Goal: Information Seeking & Learning: Compare options

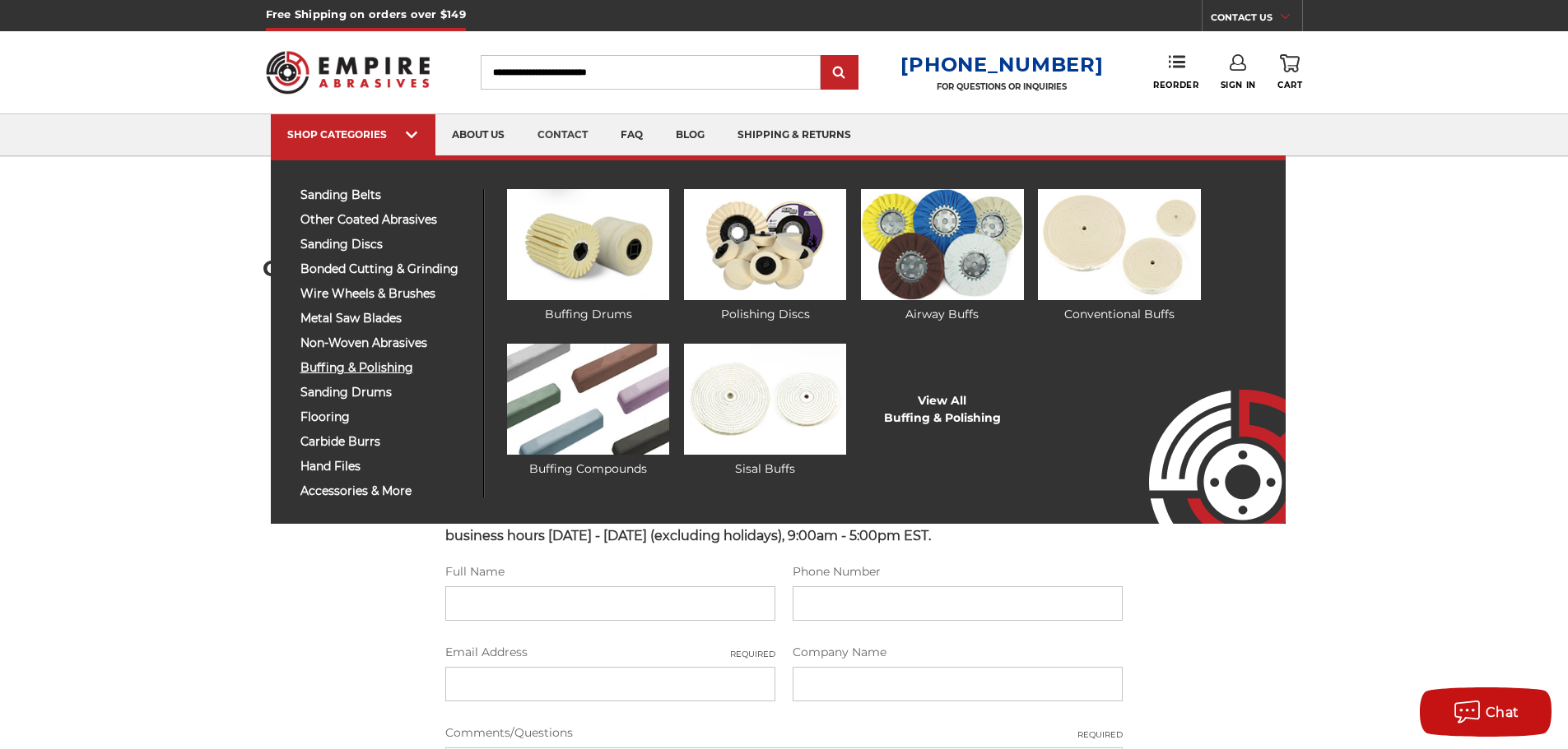
click at [370, 365] on span "buffing & polishing" at bounding box center [385, 368] width 171 height 12
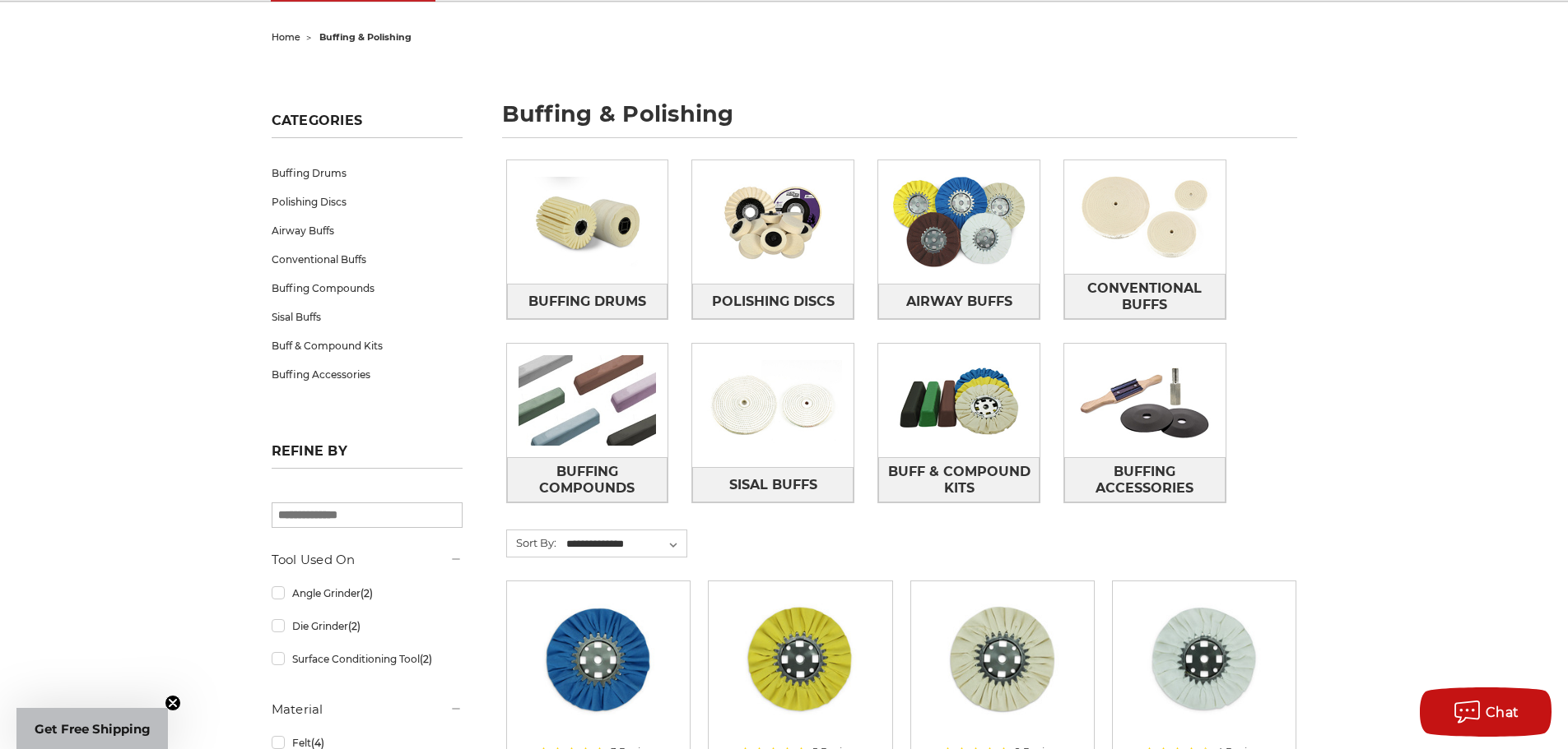
scroll to position [165, 0]
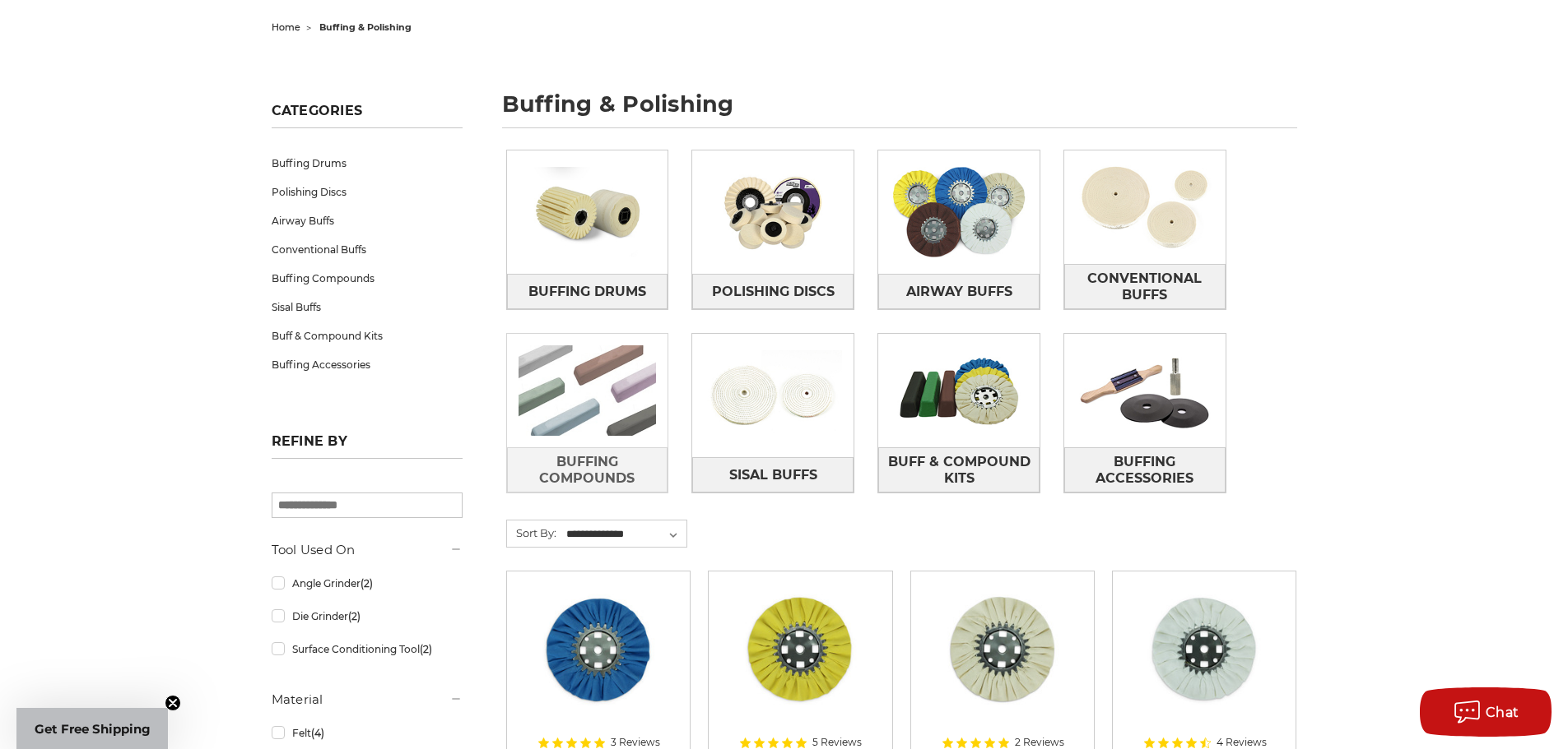
click at [556, 353] on img at bounding box center [588, 391] width 161 height 113
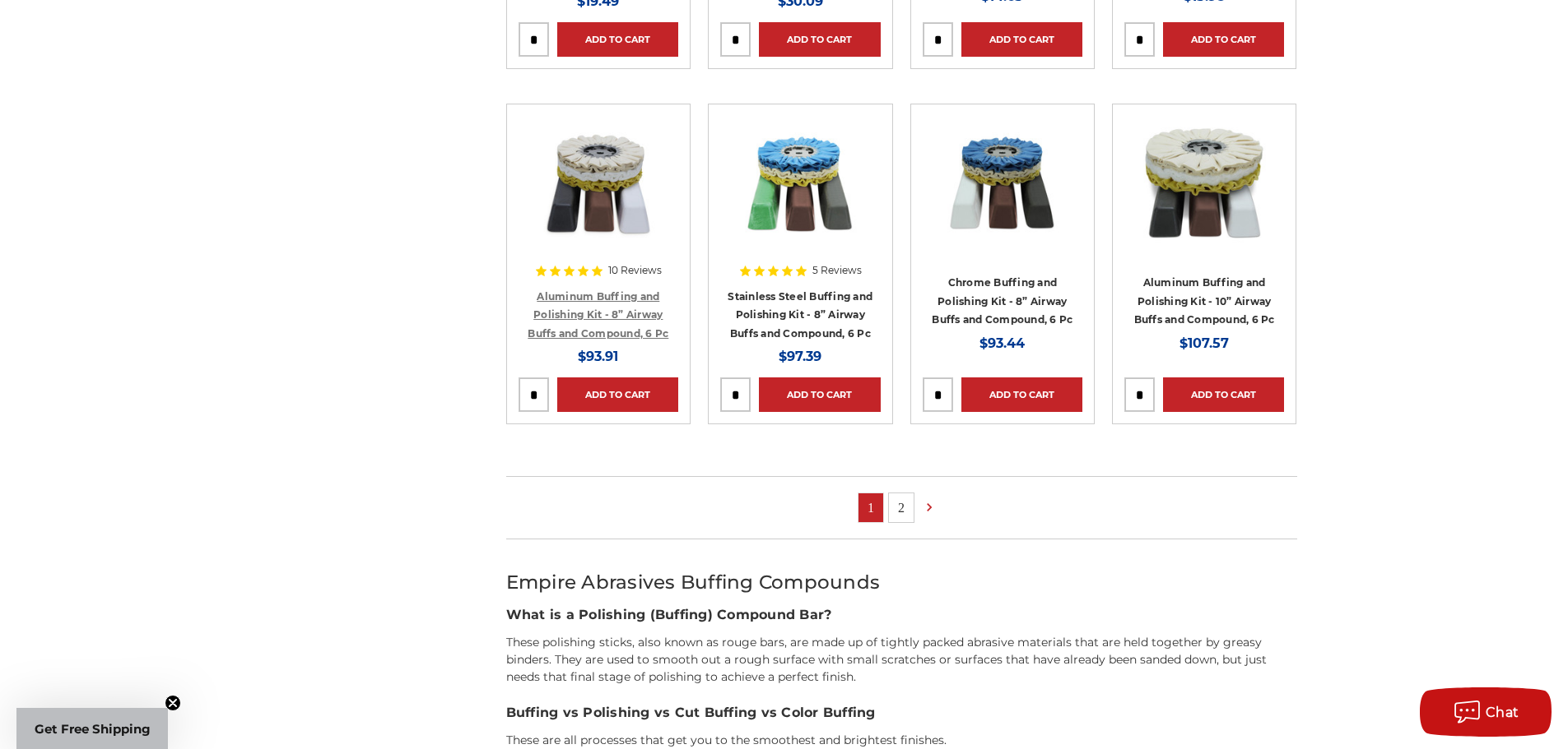
scroll to position [987, 0]
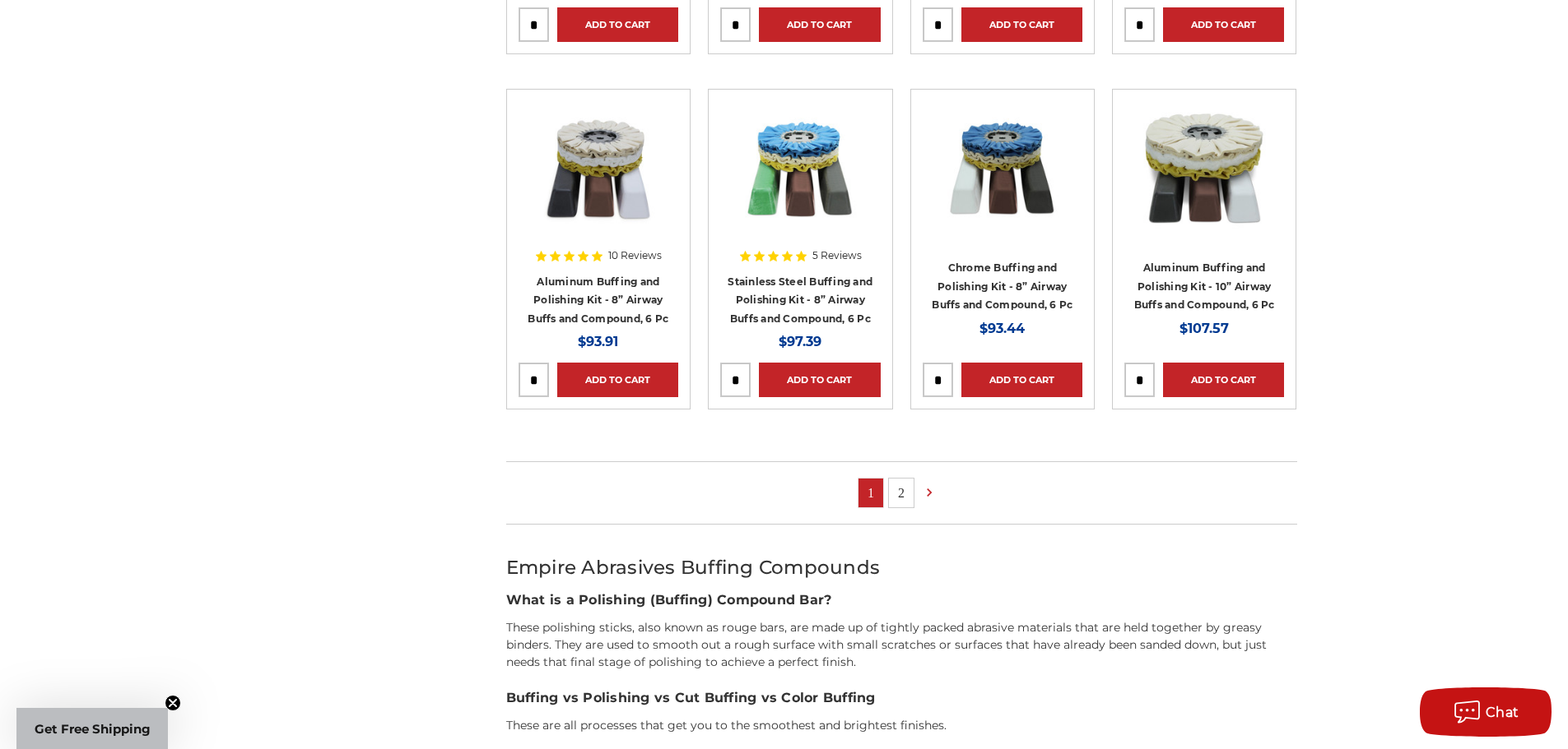
click at [903, 494] on link "2" at bounding box center [901, 493] width 25 height 29
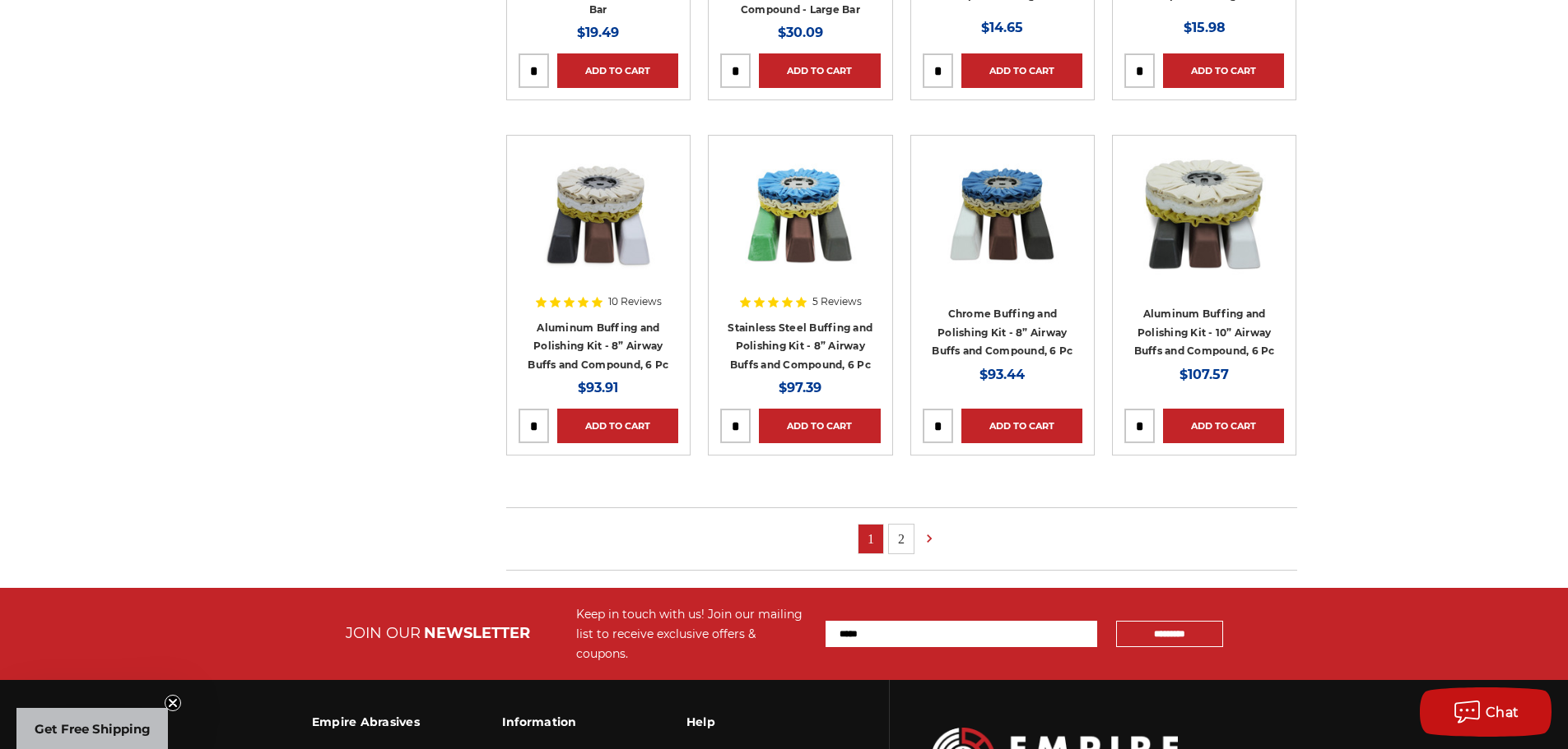
scroll to position [823, 0]
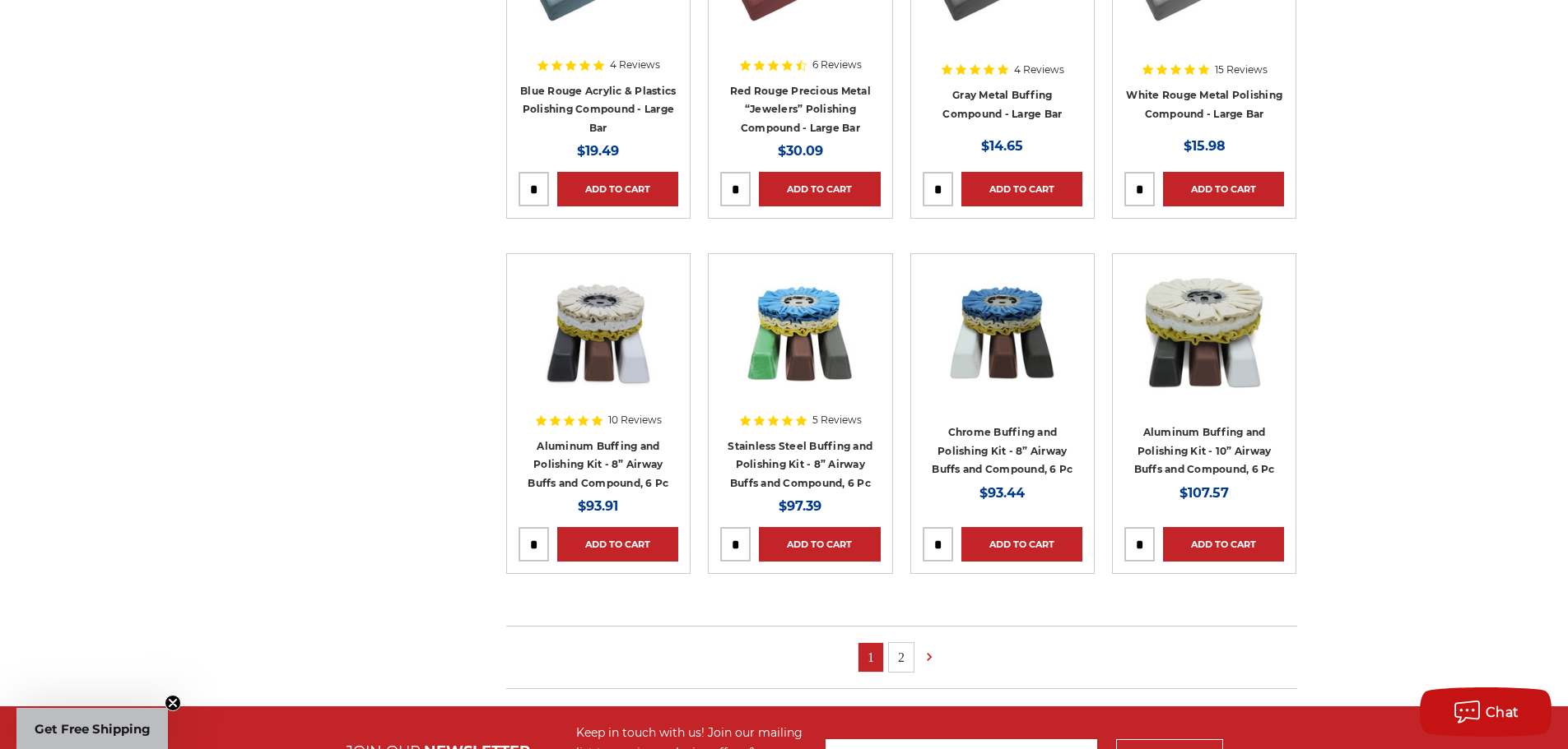
click at [567, 345] on img at bounding box center [598, 330] width 131 height 131
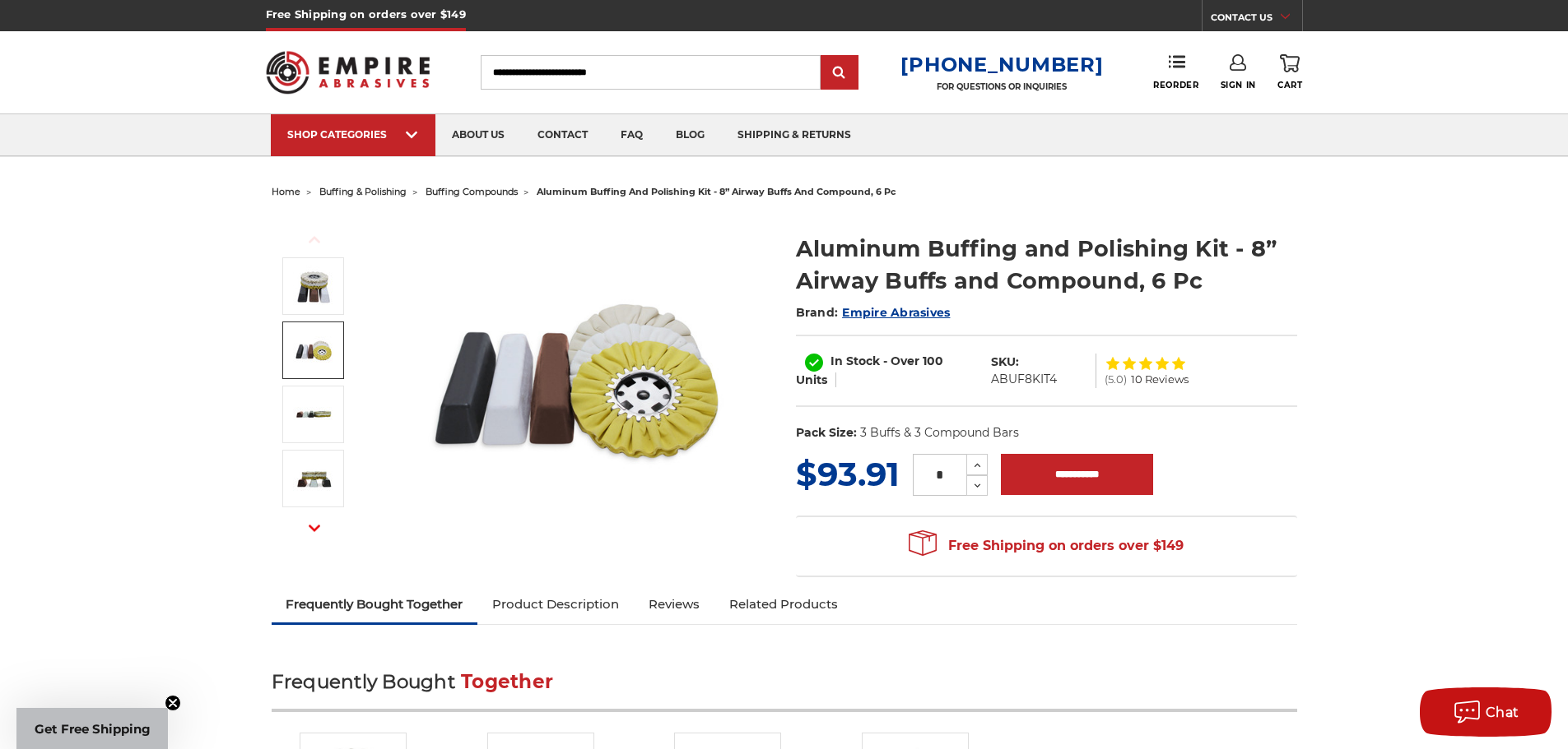
click at [1166, 382] on span "10 Reviews" at bounding box center [1160, 379] width 58 height 11
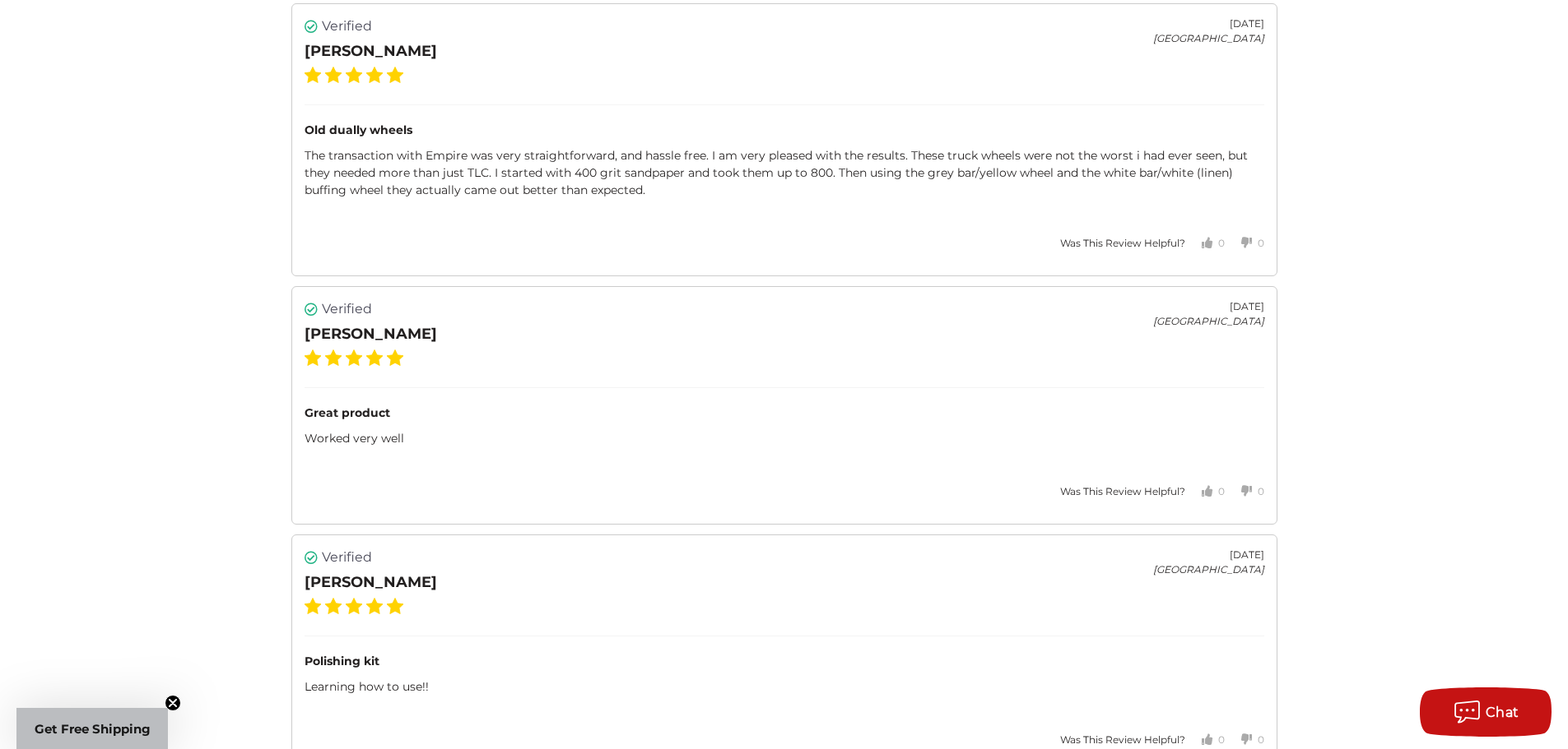
scroll to position [3334, 0]
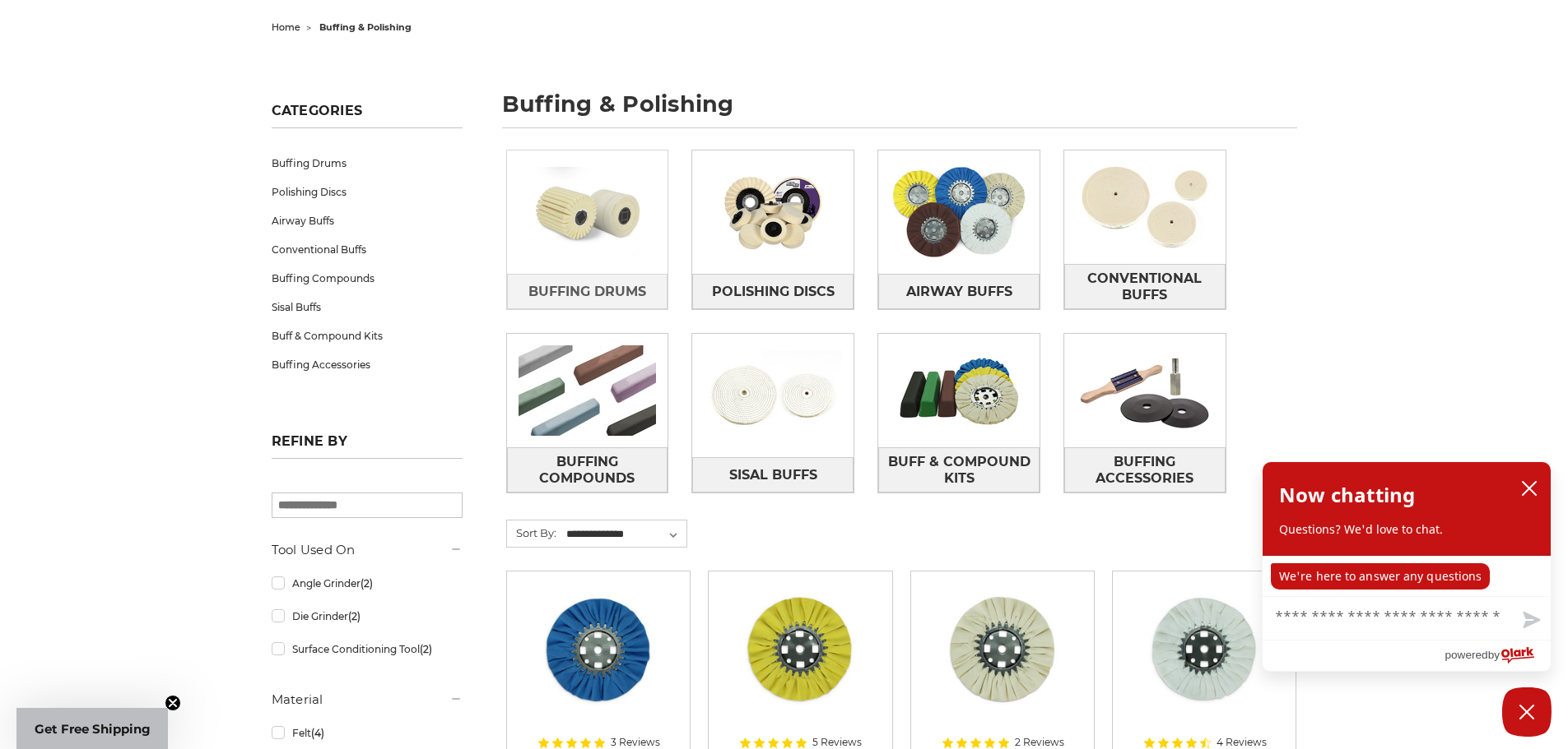
click at [607, 230] on img at bounding box center [588, 212] width 161 height 113
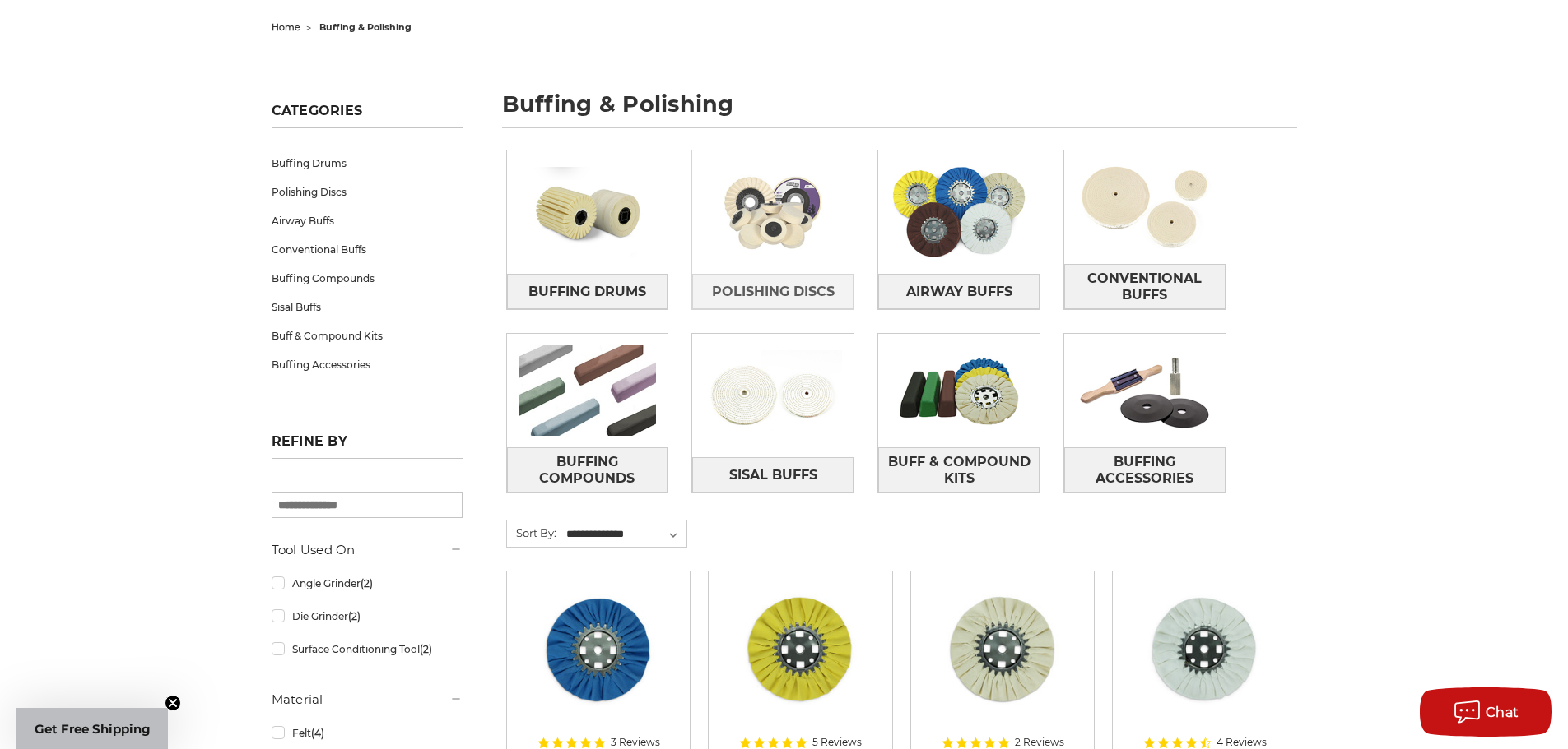
click at [816, 206] on img at bounding box center [772, 212] width 161 height 113
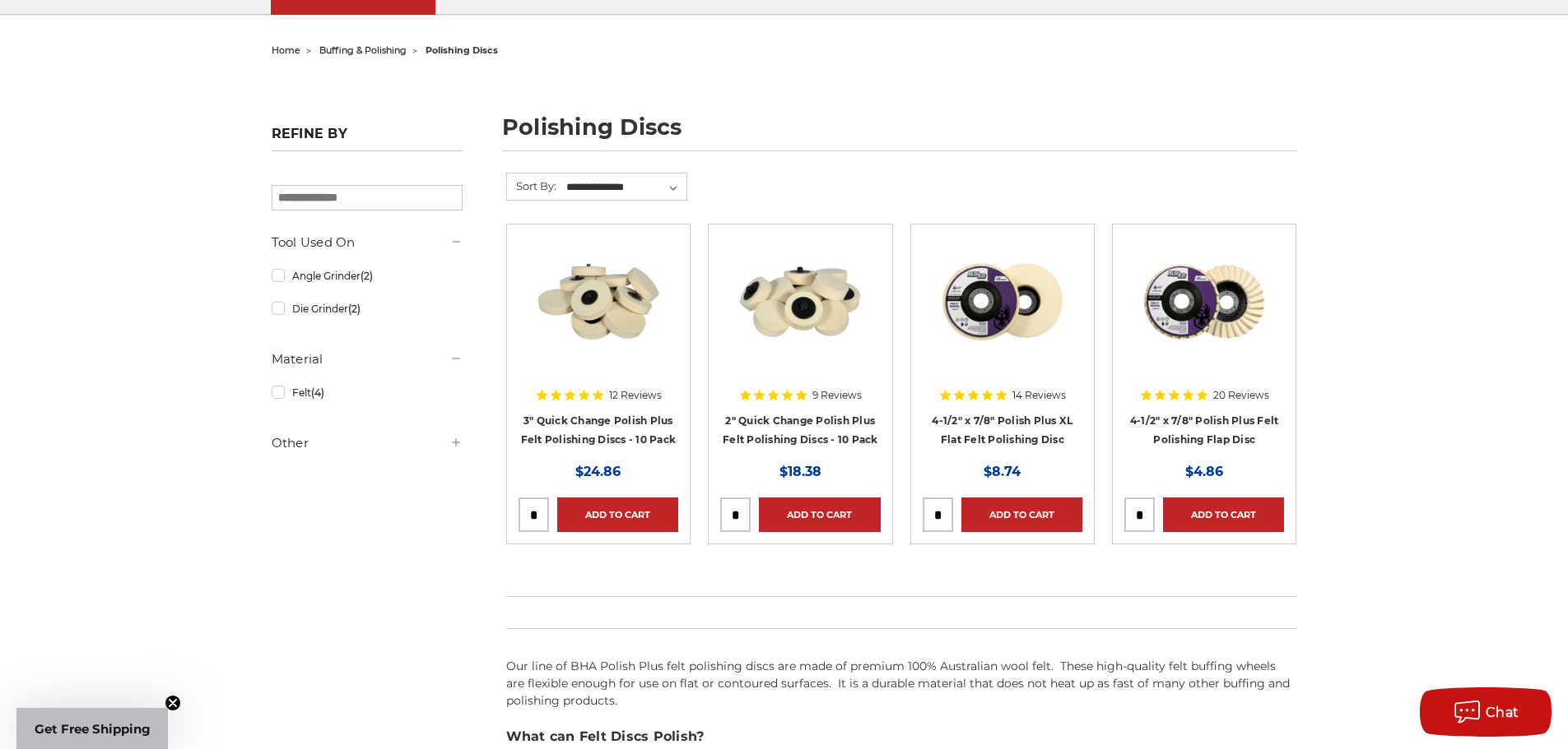
scroll to position [165, 0]
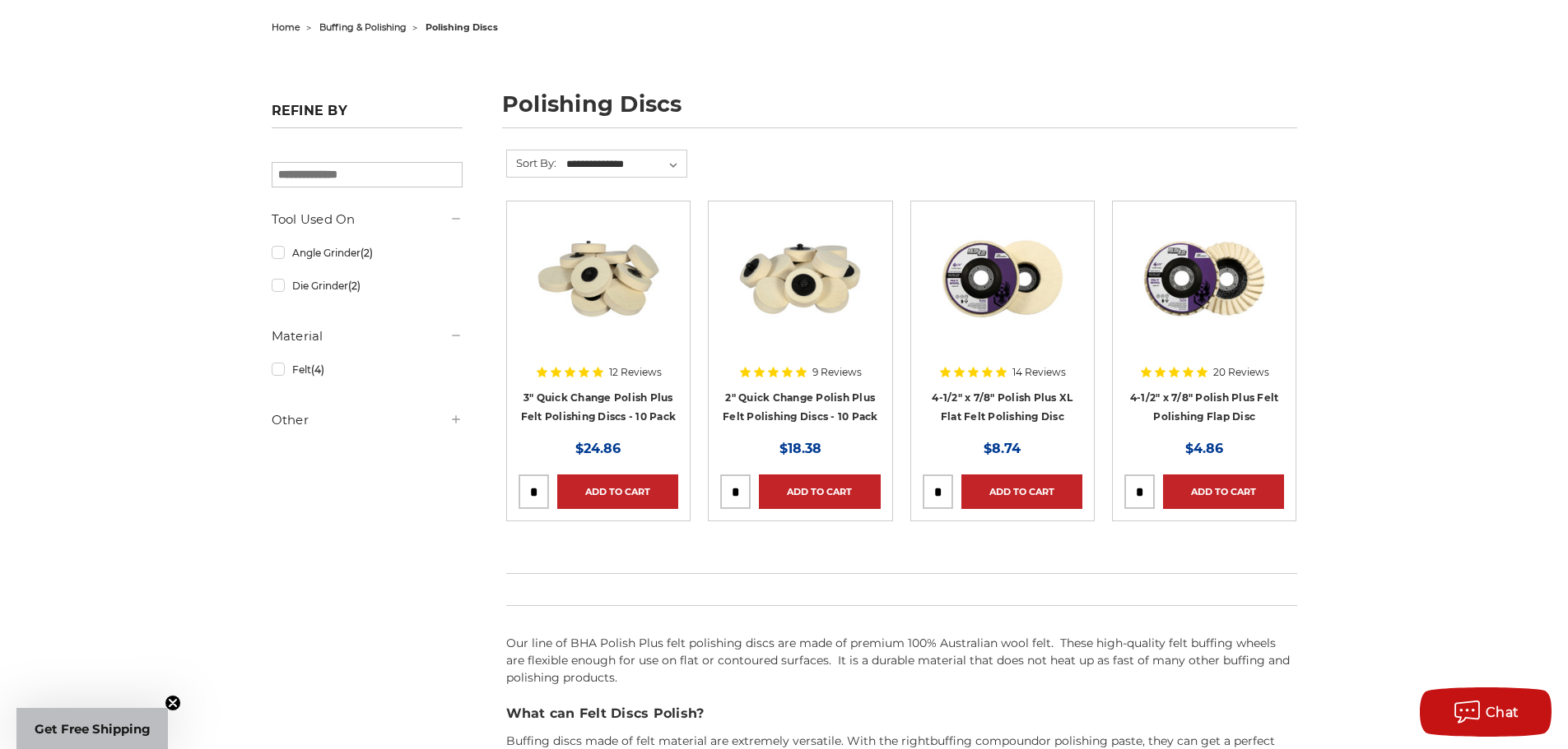
click at [792, 268] on img at bounding box center [799, 278] width 131 height 131
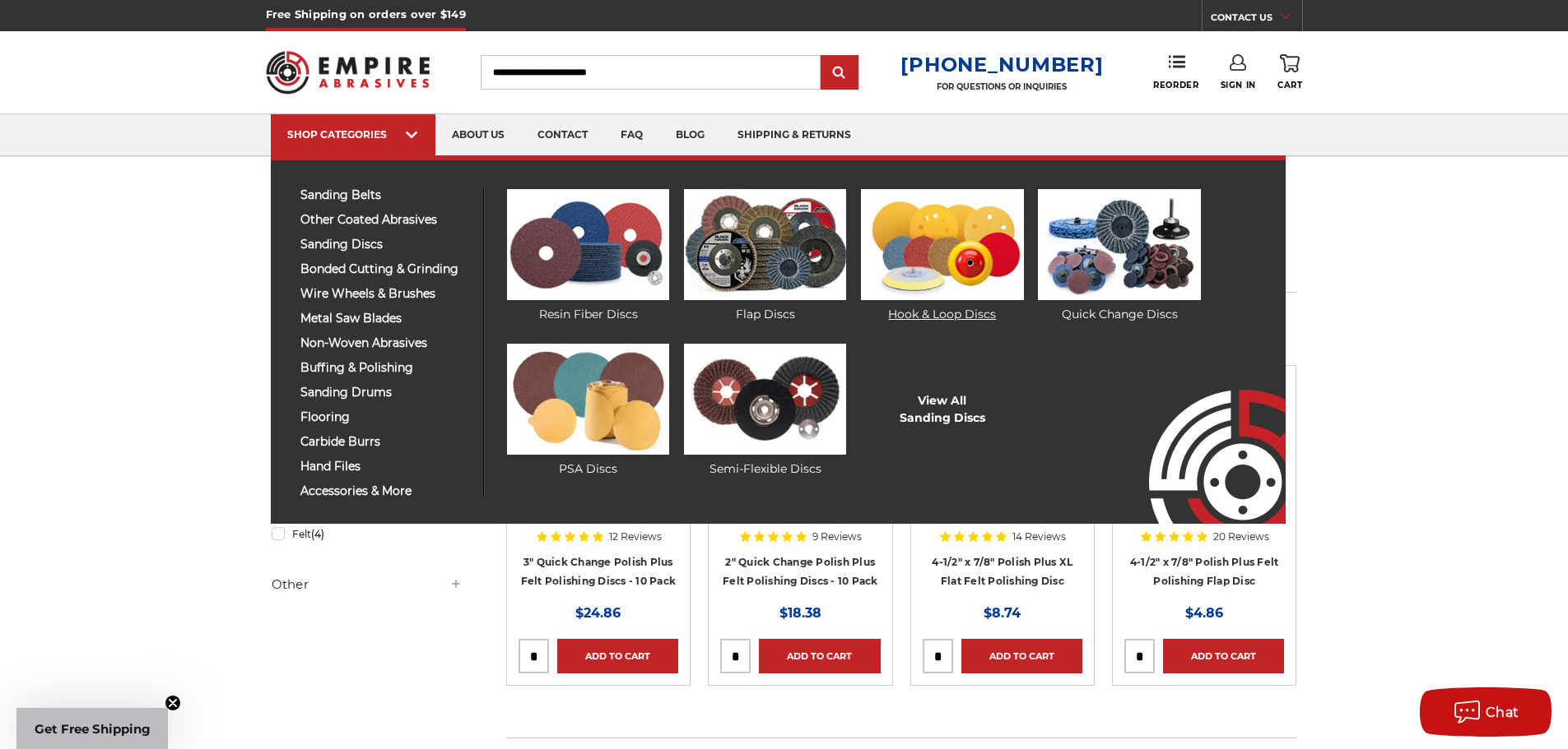
click at [973, 243] on img at bounding box center [941, 244] width 162 height 111
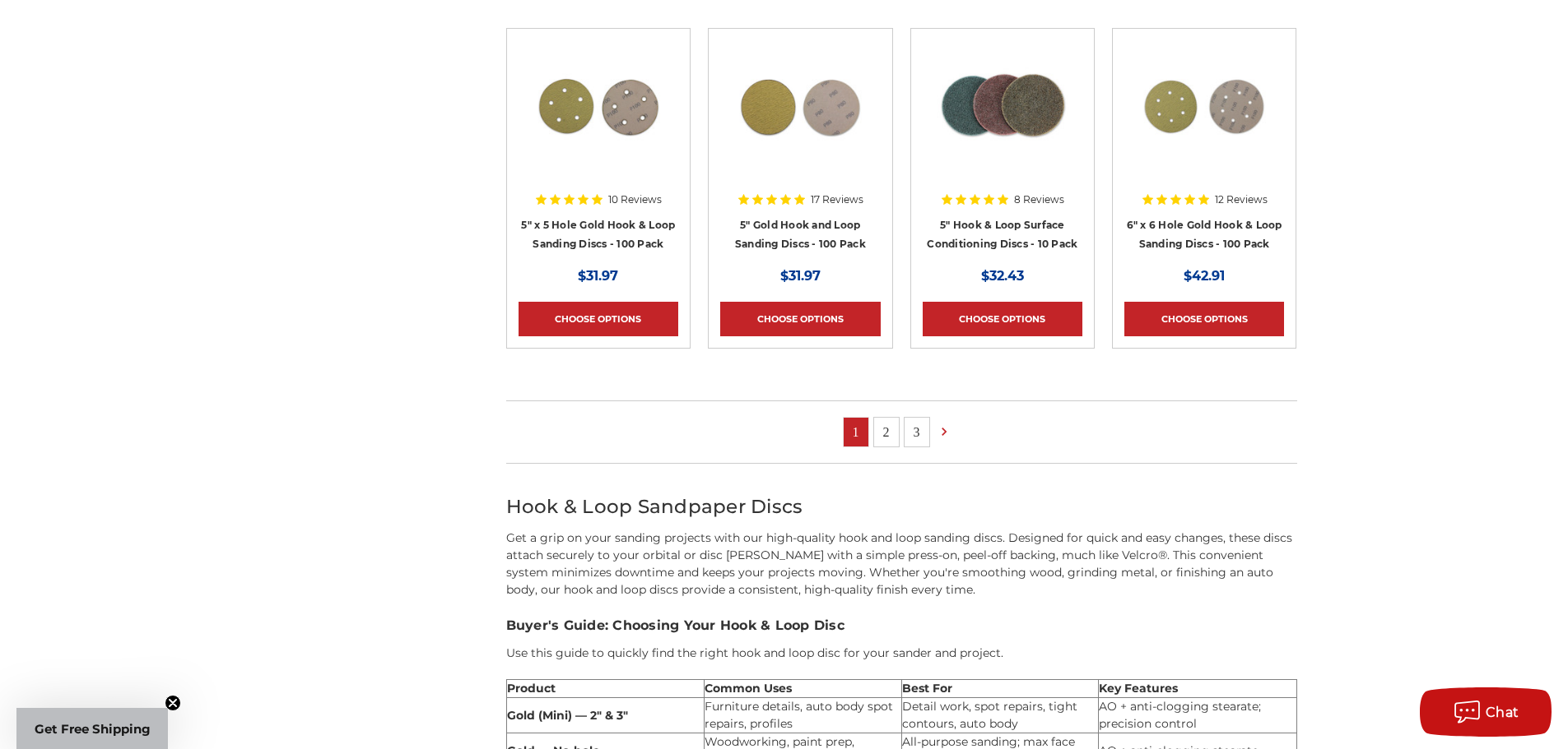
scroll to position [1234, 0]
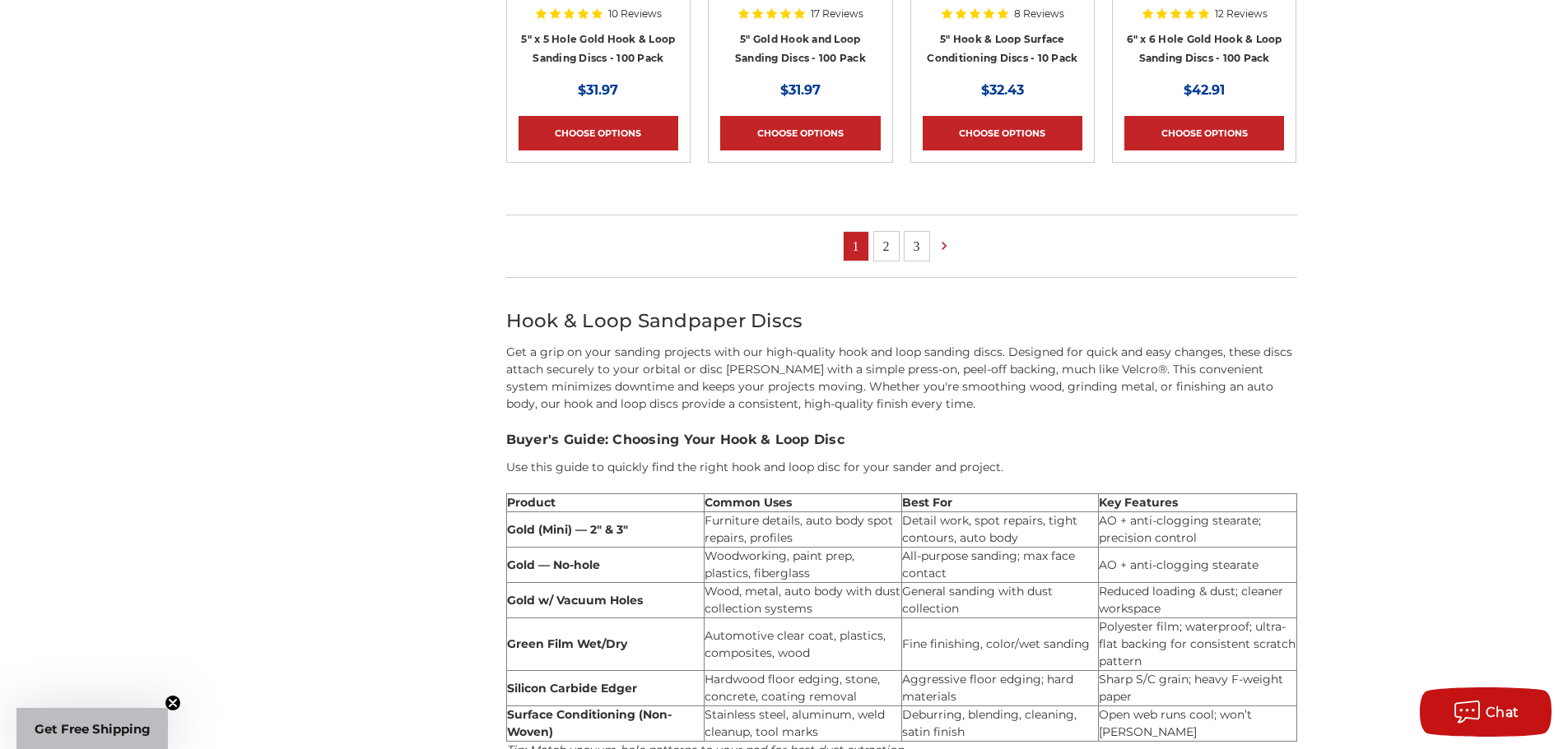
click at [874, 239] on link "2" at bounding box center [887, 246] width 25 height 29
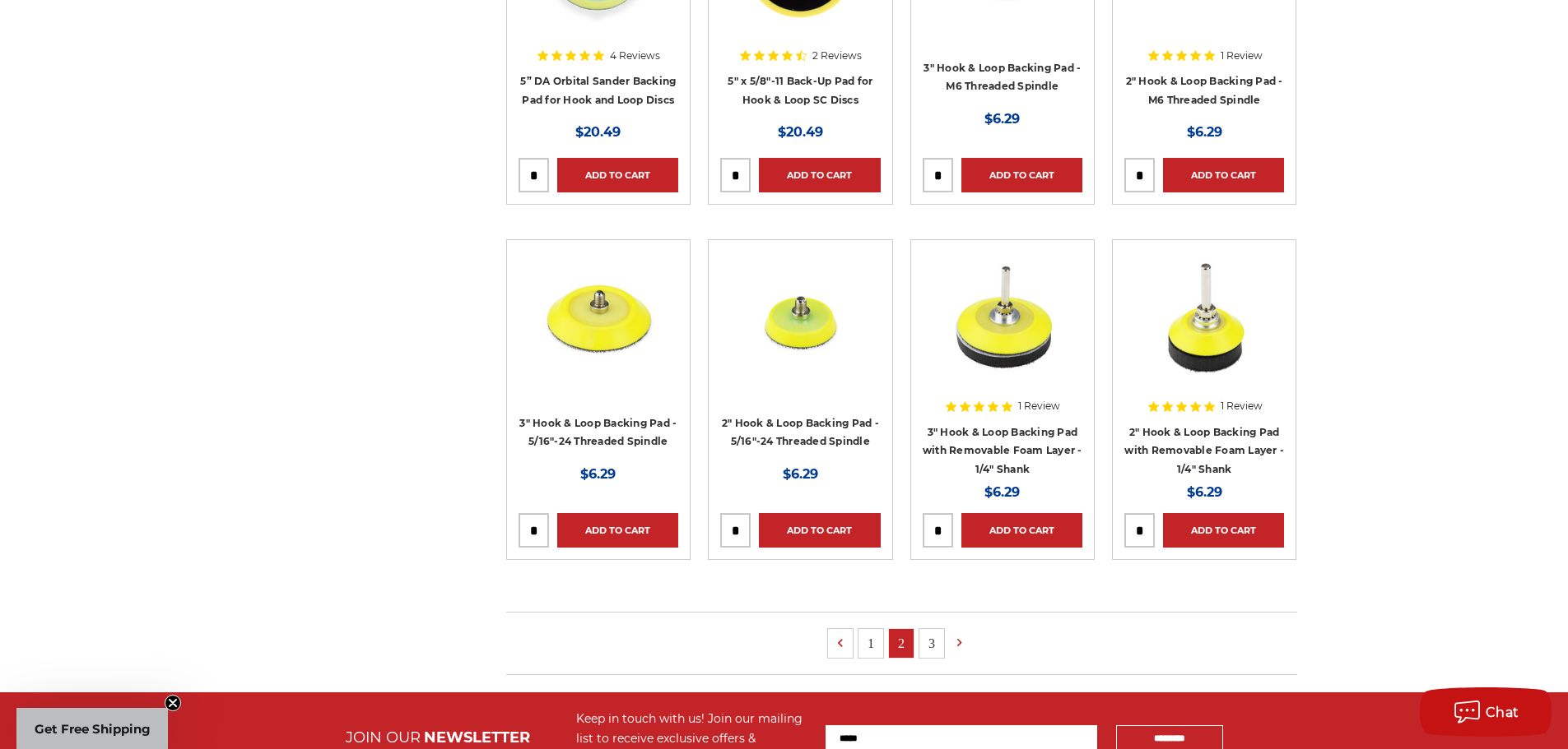
scroll to position [987, 0]
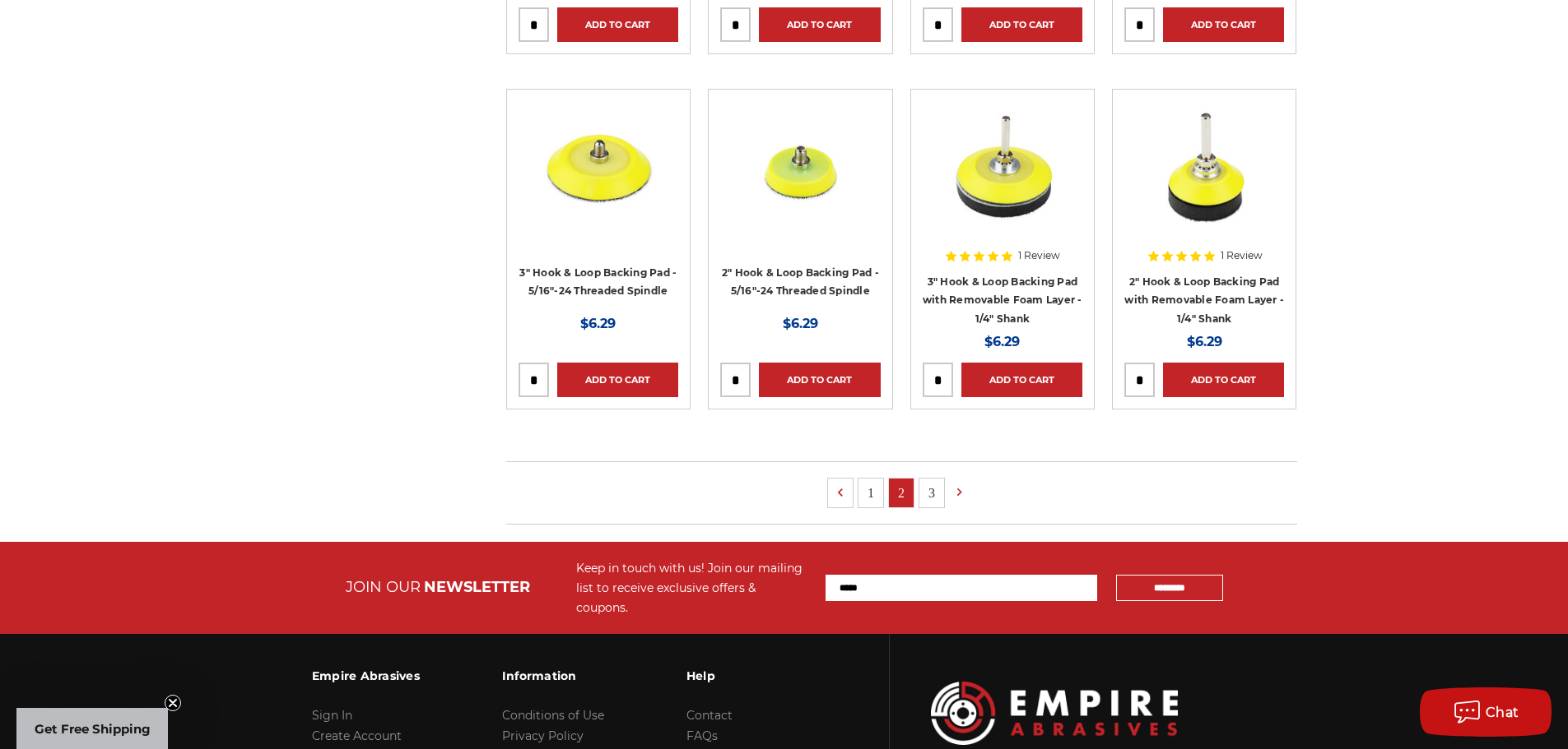
click at [941, 497] on link "3" at bounding box center [932, 493] width 25 height 29
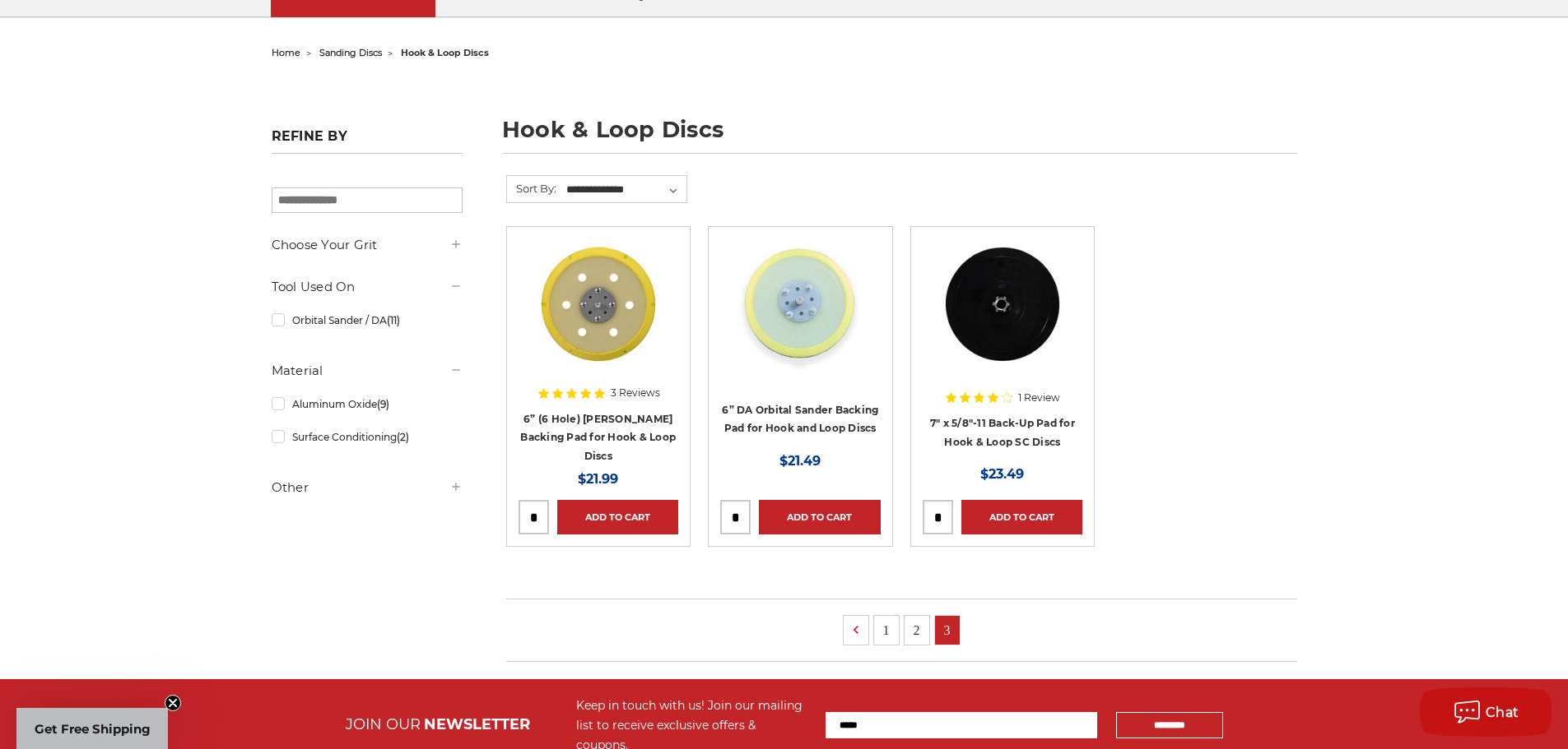
scroll to position [247, 0]
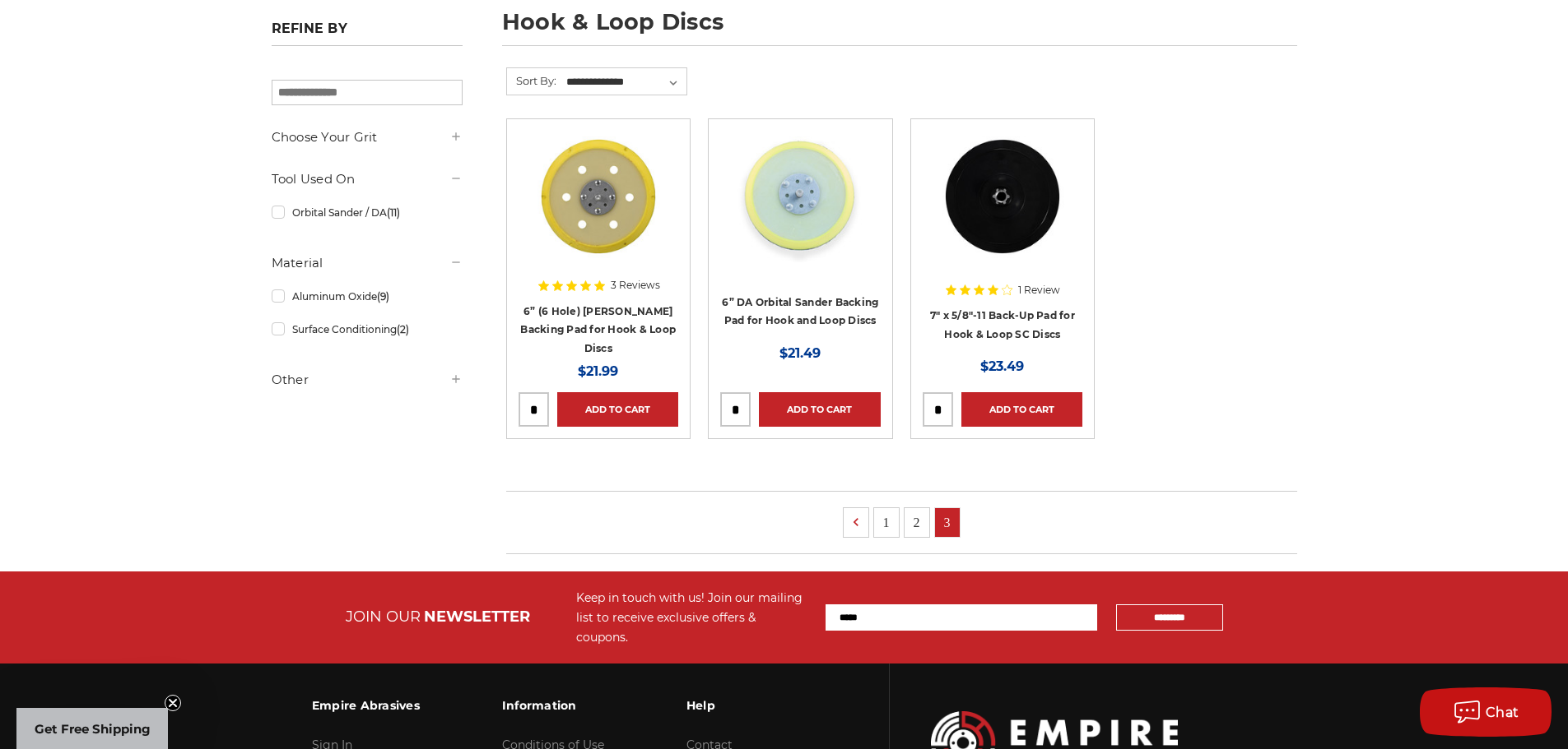
click at [923, 515] on link "2" at bounding box center [917, 523] width 25 height 29
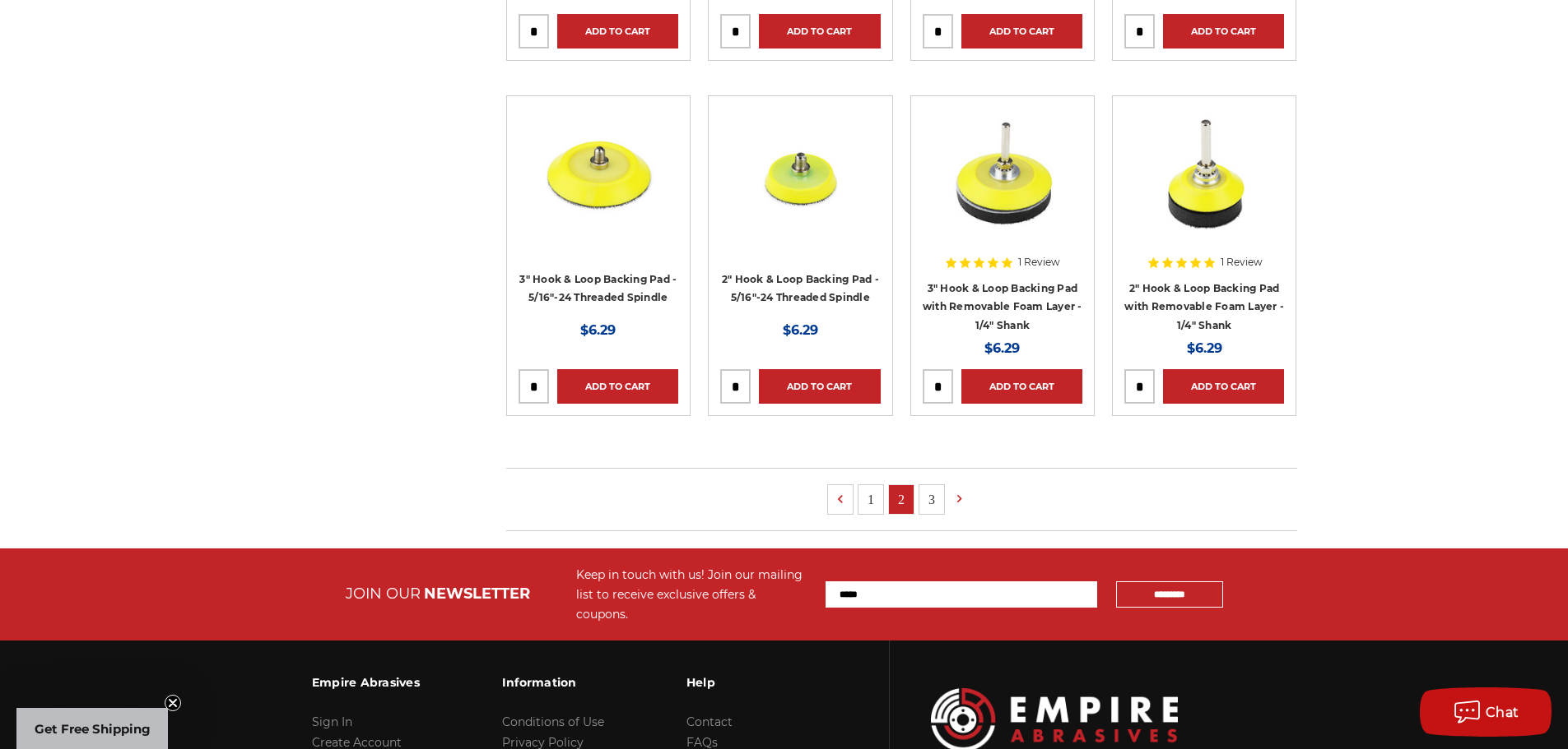
scroll to position [987, 0]
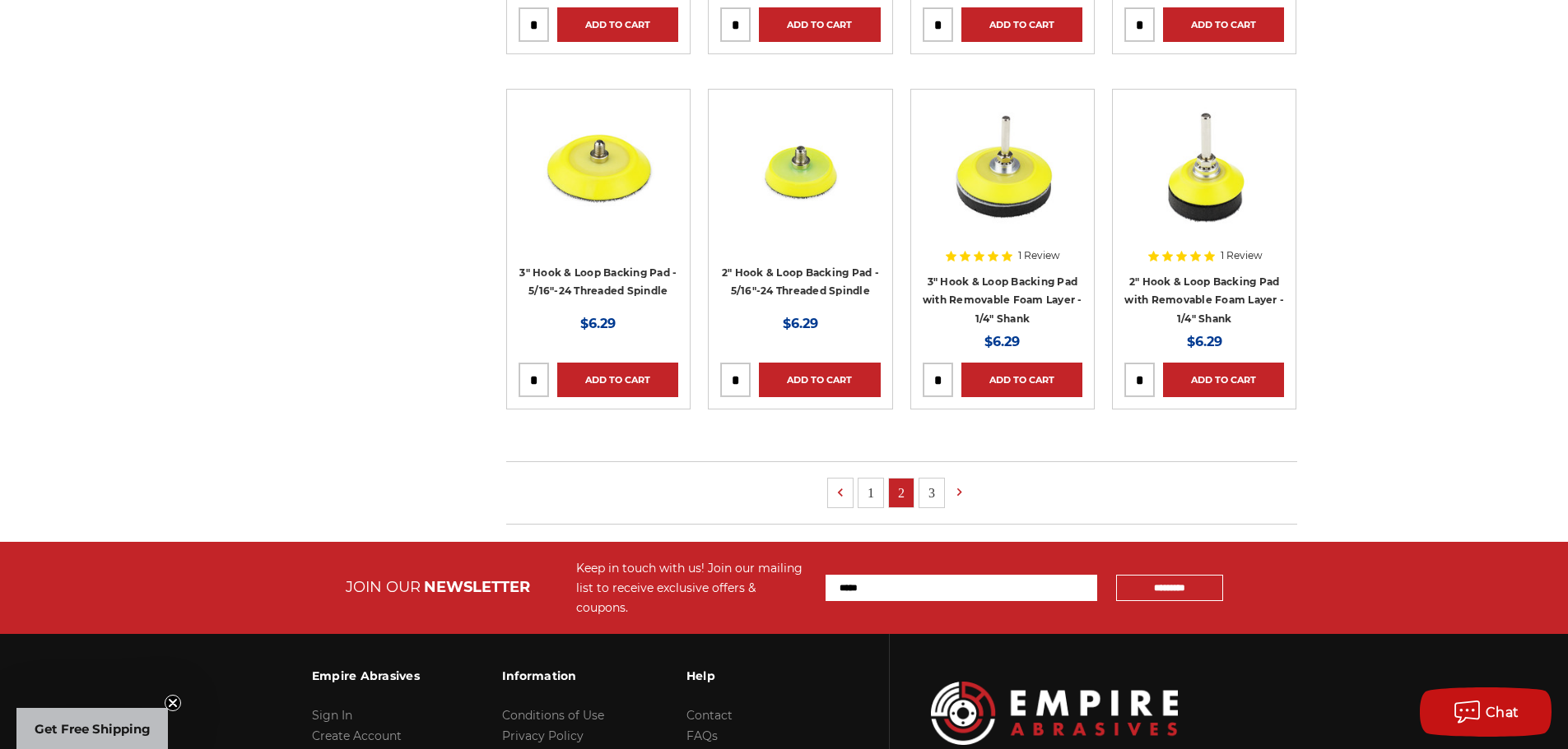
click at [934, 497] on link "3" at bounding box center [932, 493] width 25 height 29
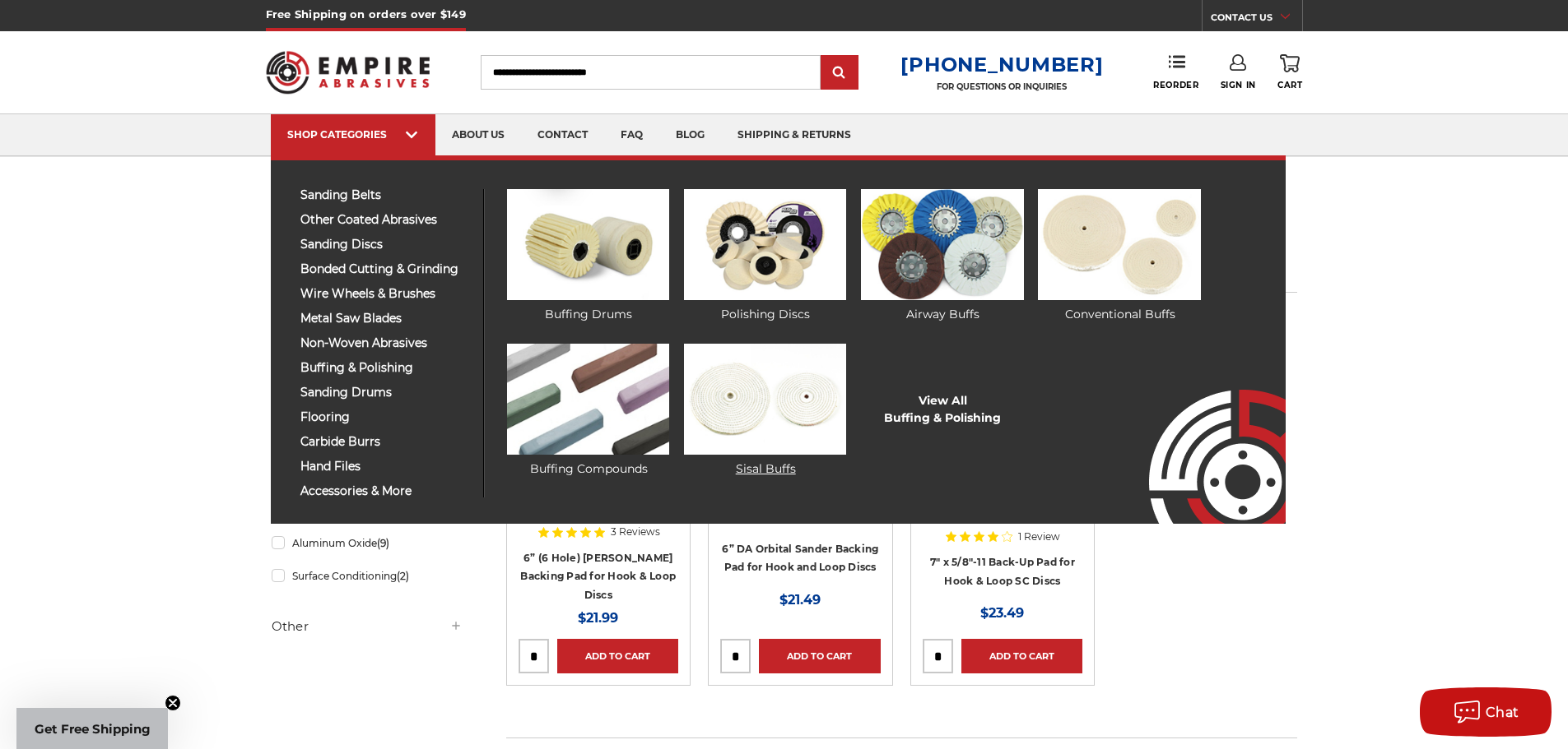
click at [754, 364] on img at bounding box center [765, 399] width 162 height 111
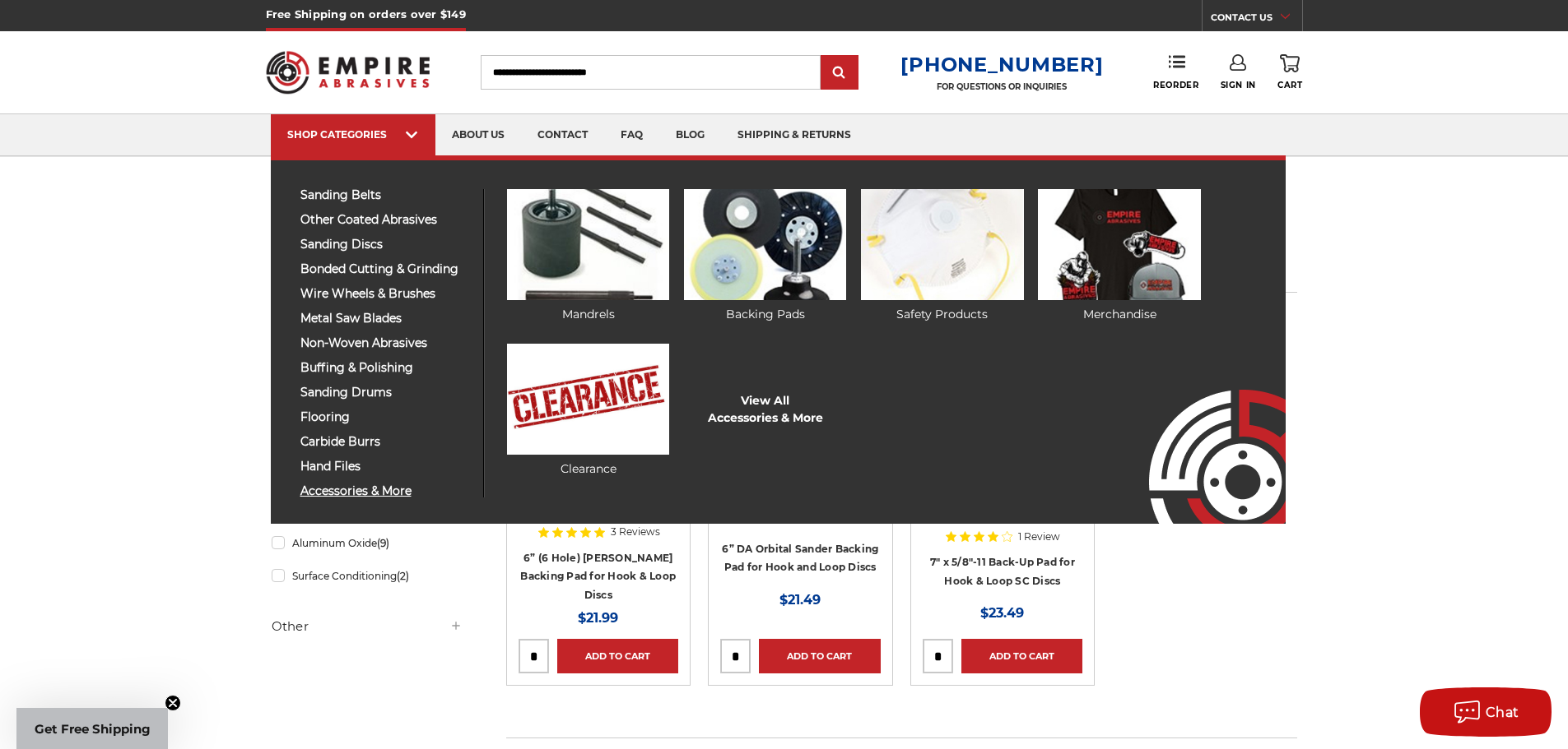
click at [405, 490] on span "accessories & more" at bounding box center [385, 491] width 171 height 12
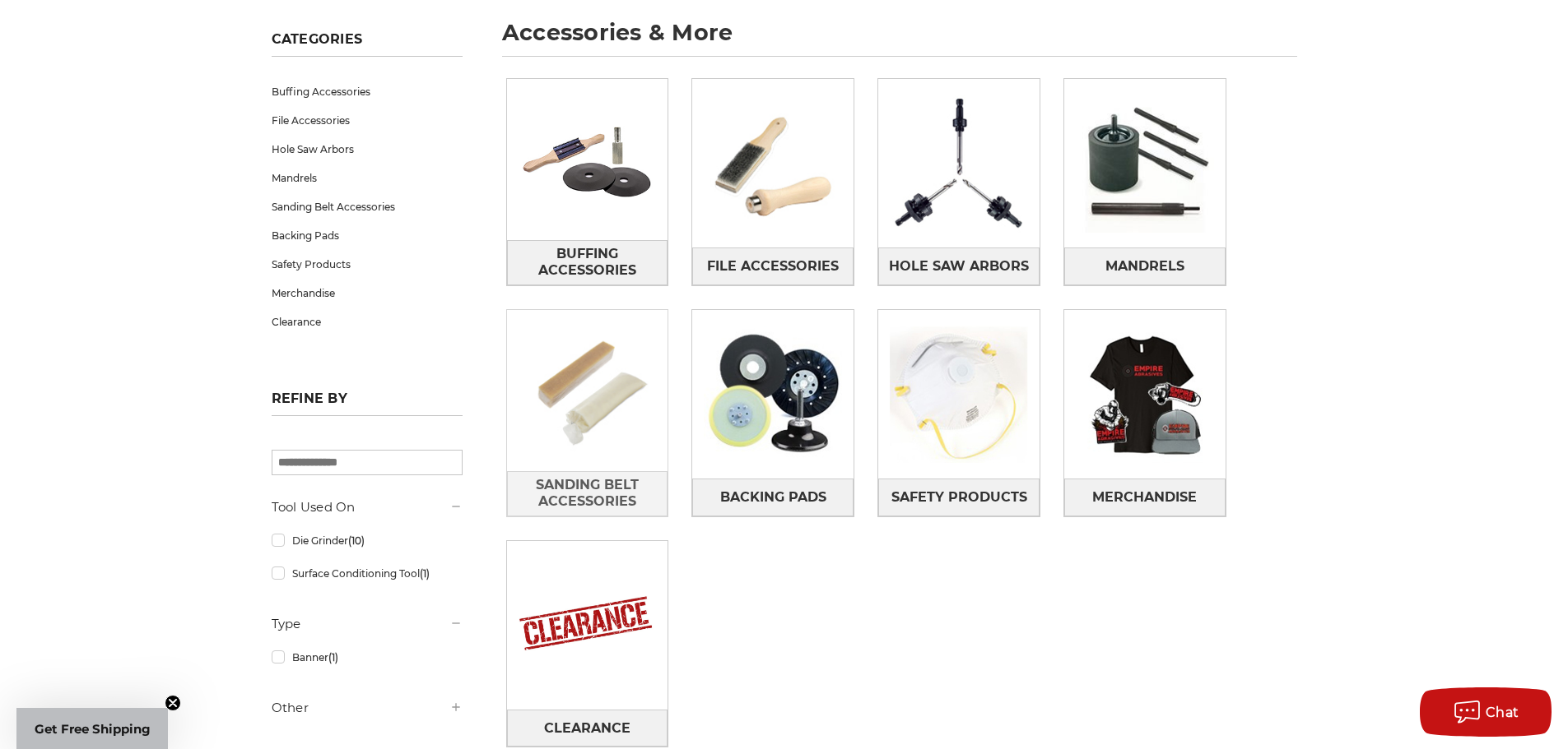
scroll to position [329, 0]
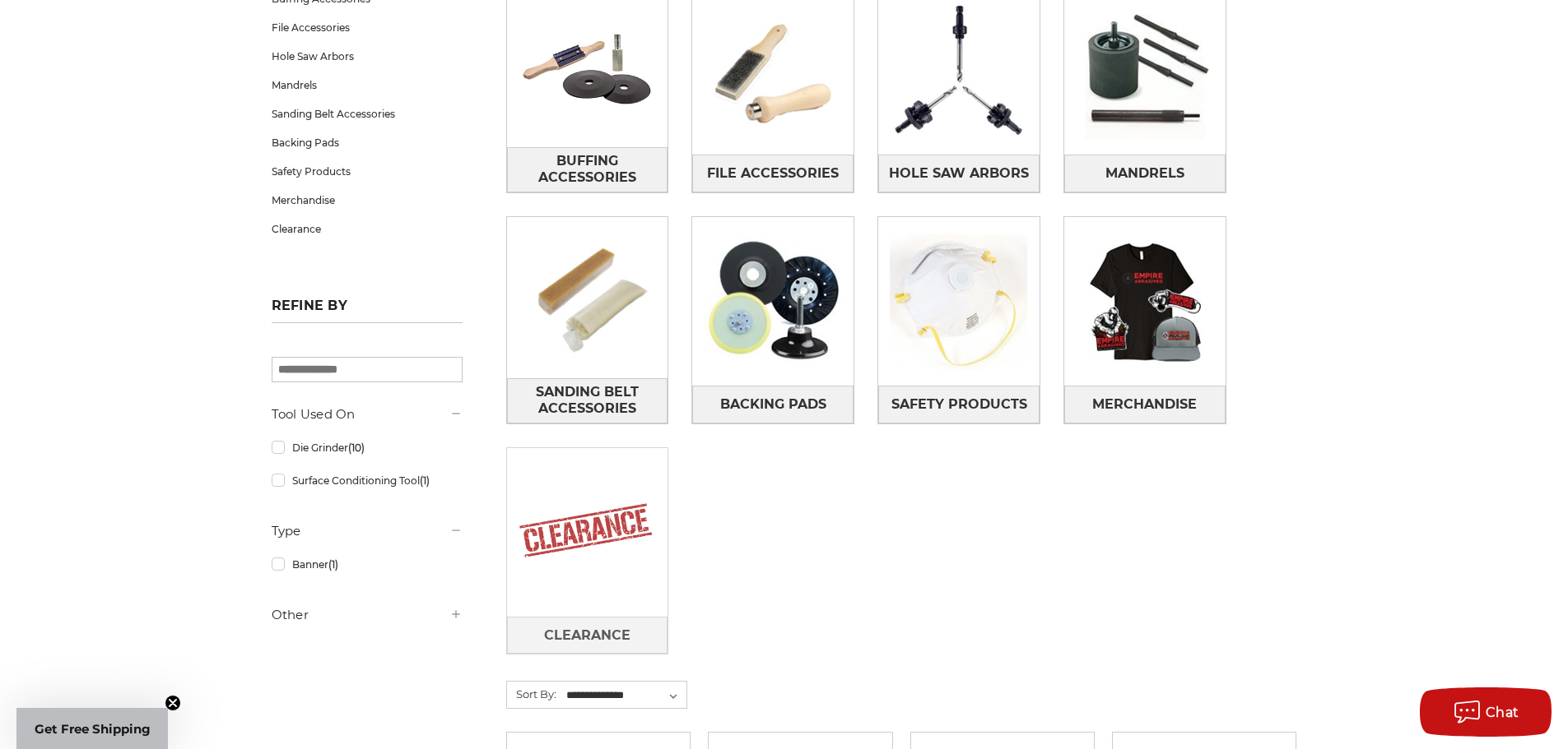
click at [590, 499] on img at bounding box center [588, 532] width 161 height 161
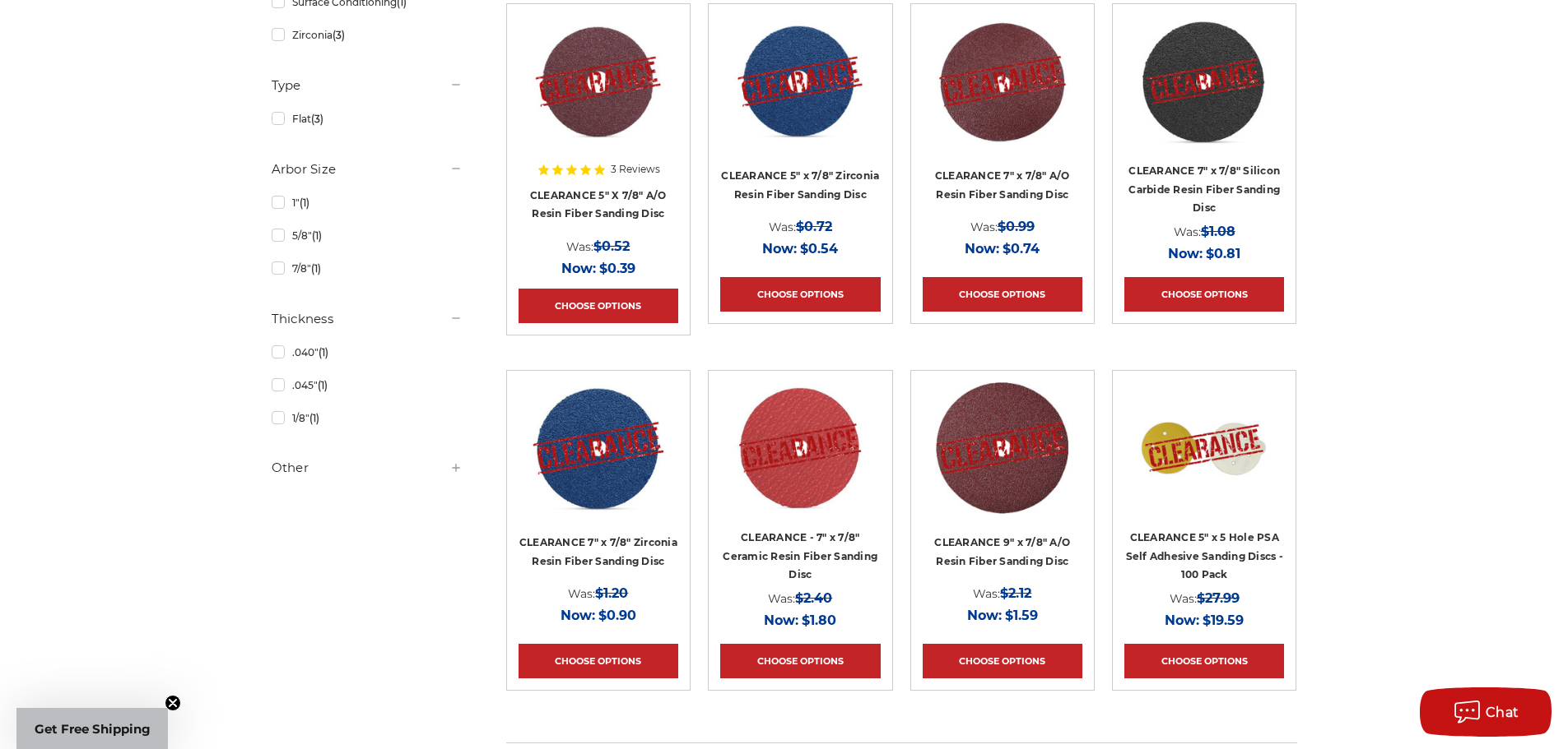
scroll to position [740, 0]
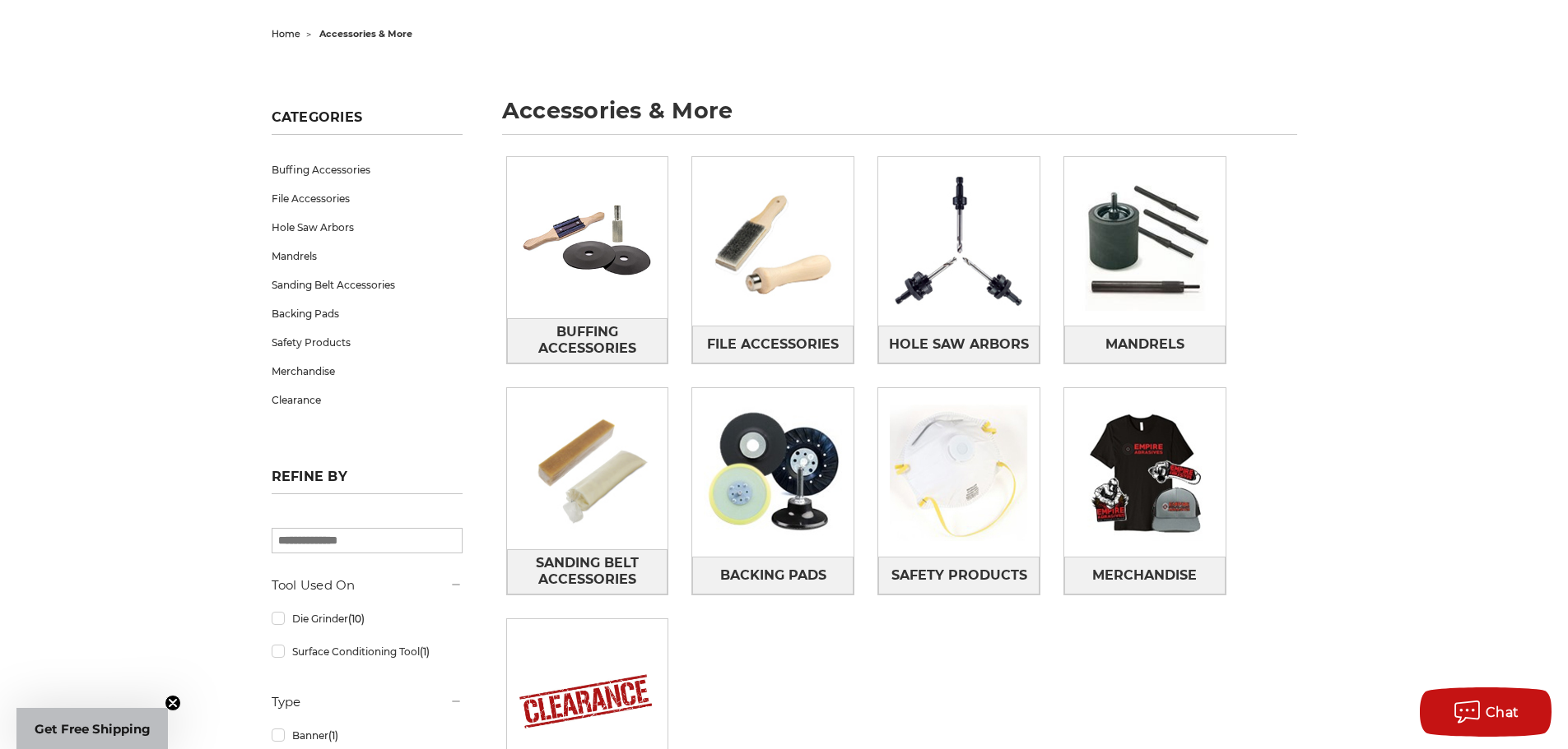
scroll to position [156, 0]
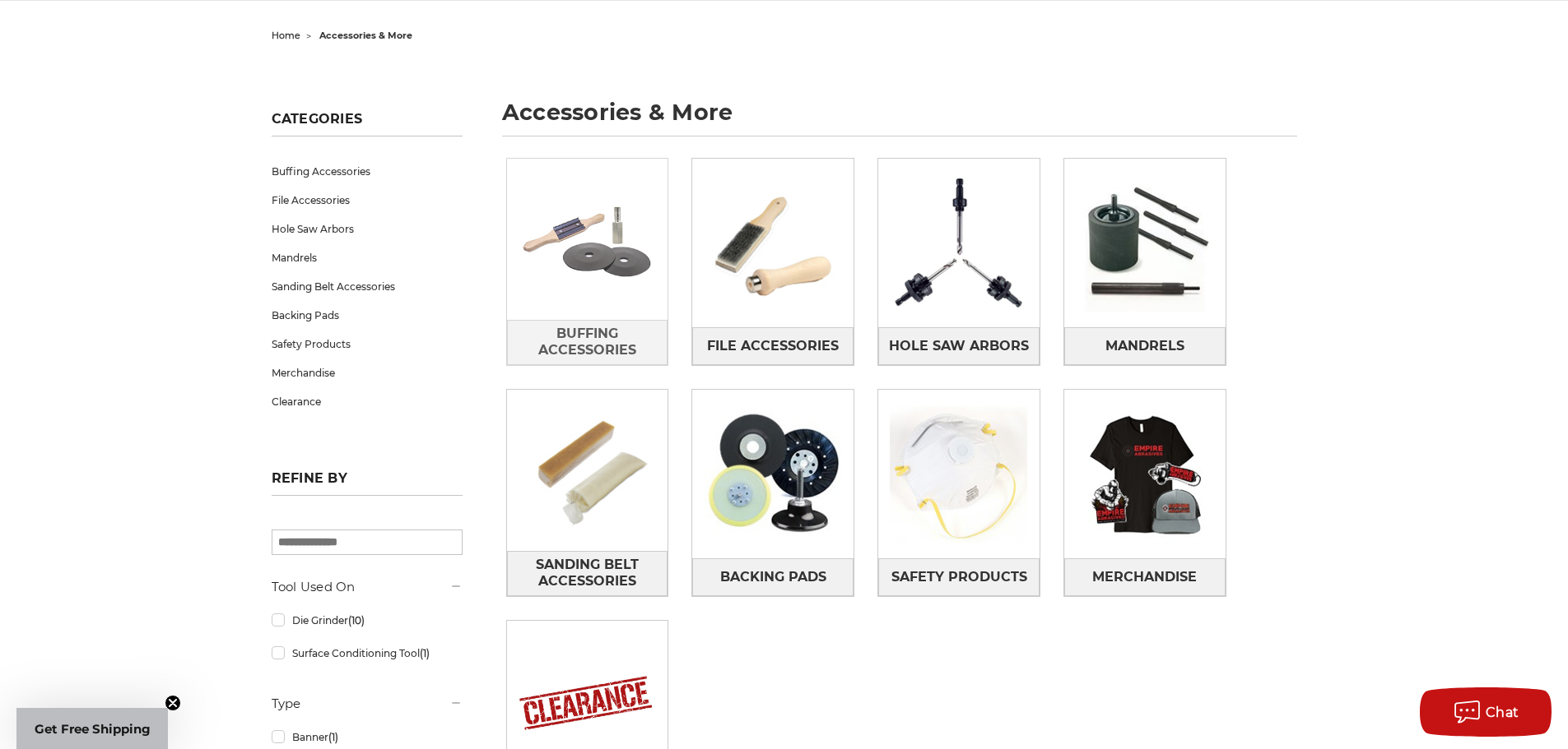
click at [607, 238] on img at bounding box center [588, 239] width 161 height 113
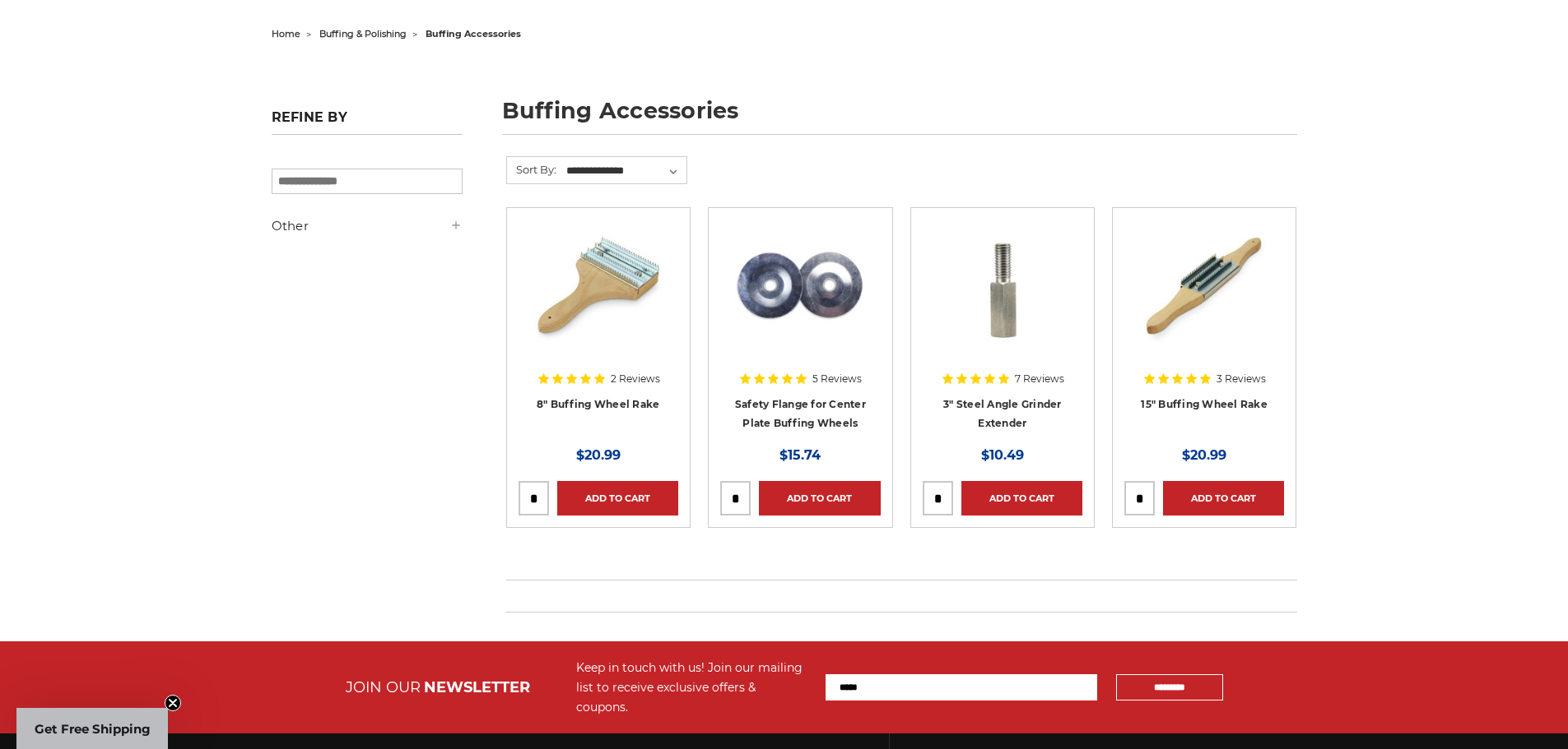
scroll to position [165, 0]
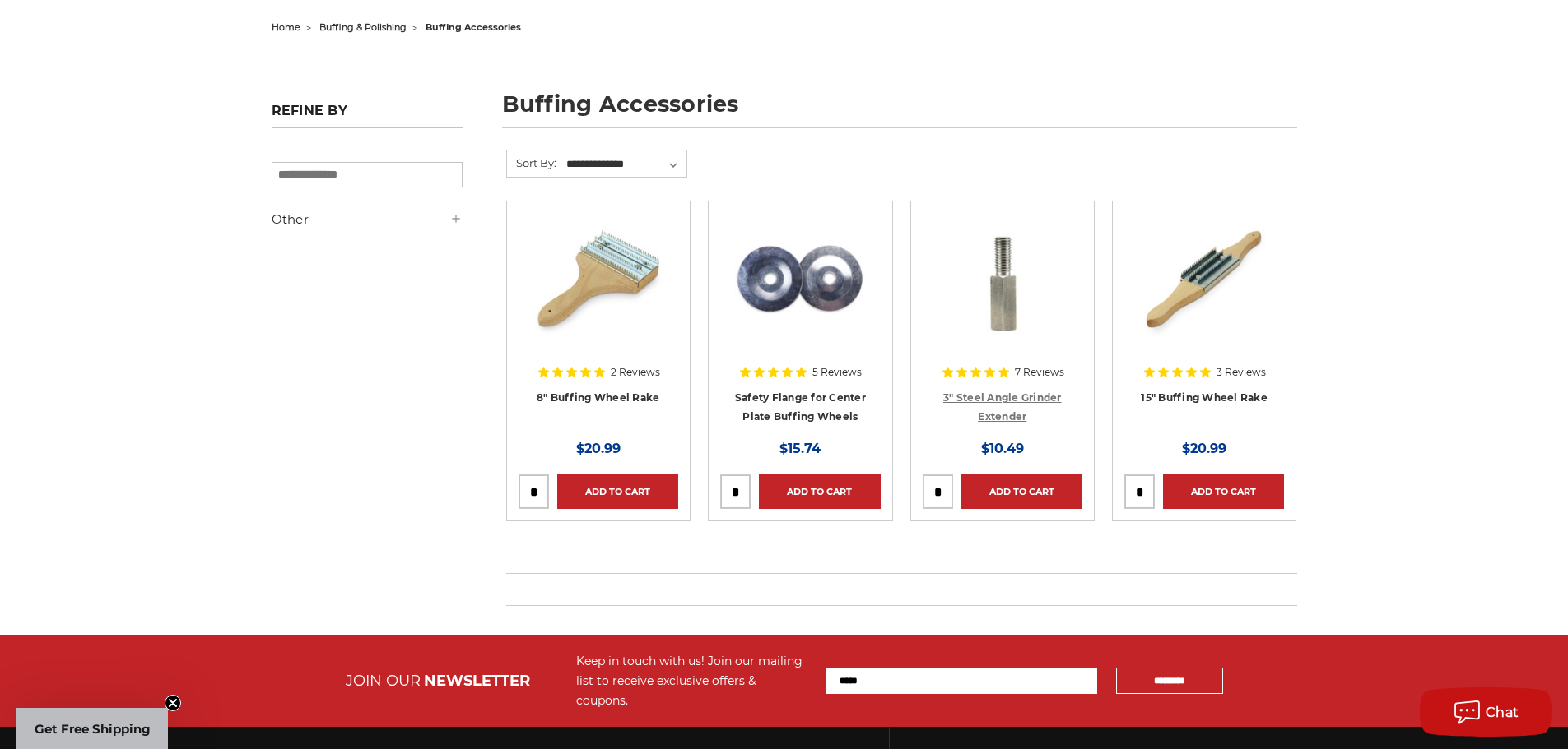
click at [1020, 419] on link "3" Steel Angle Grinder Extender" at bounding box center [1003, 407] width 119 height 32
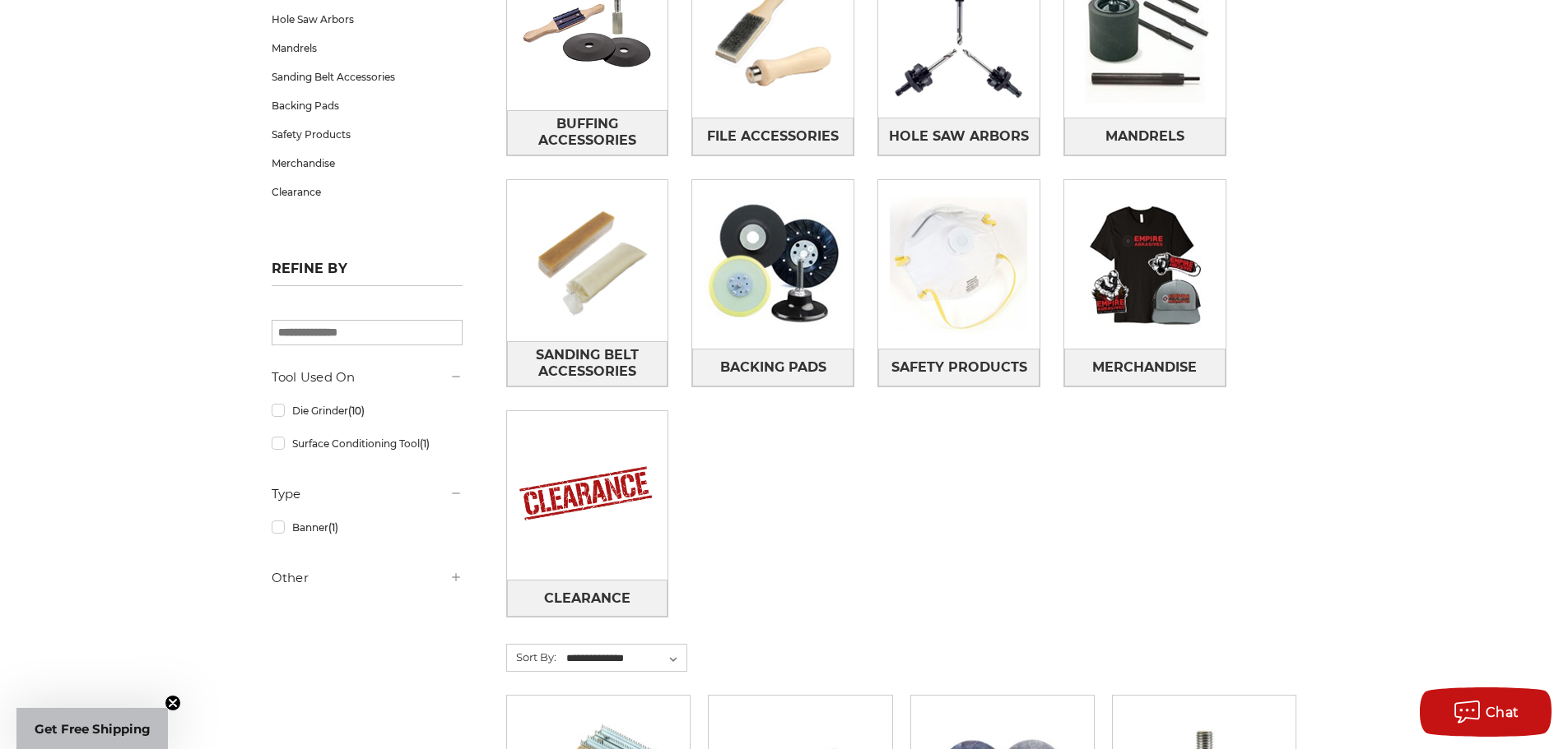
scroll to position [403, 0]
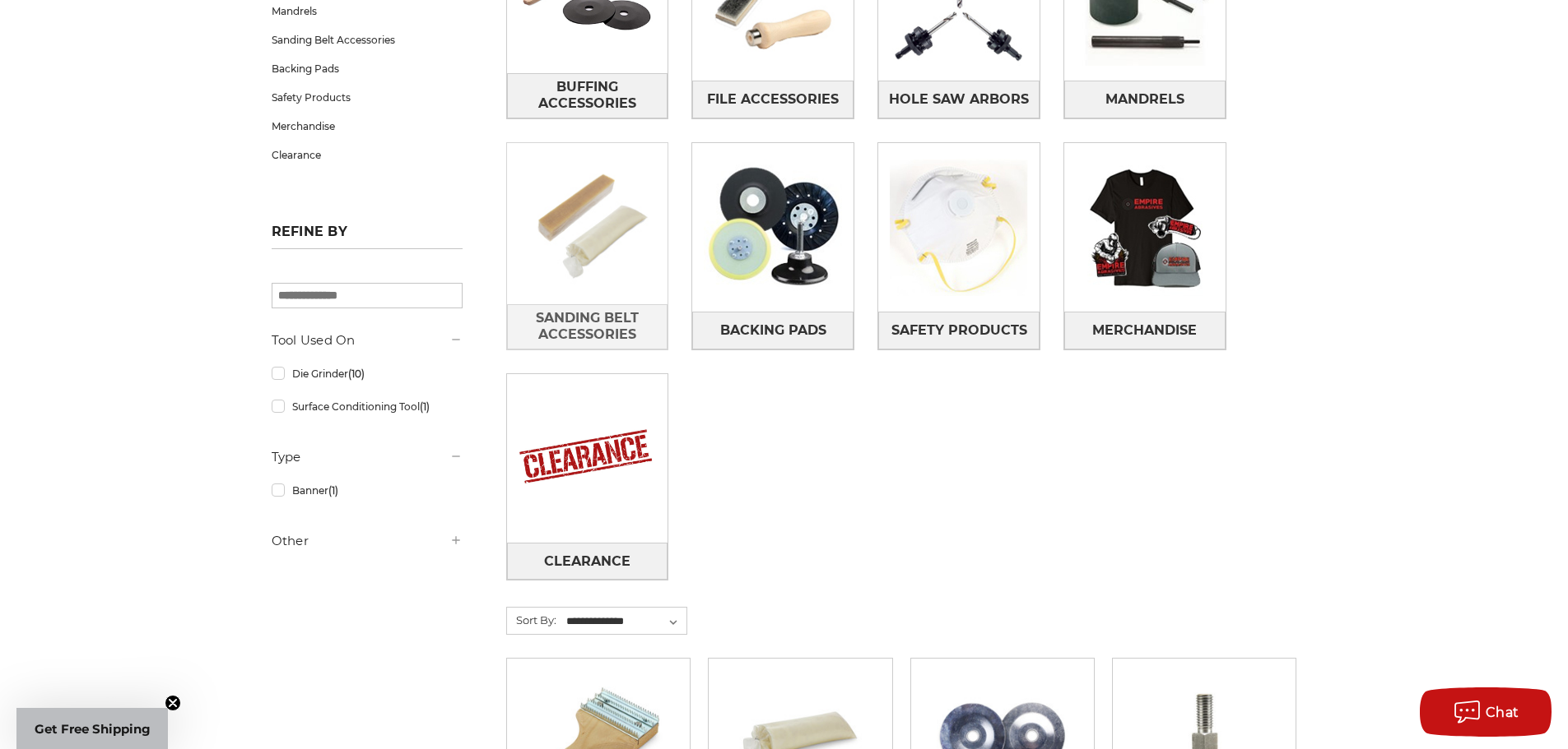
click at [612, 237] on img at bounding box center [588, 223] width 161 height 161
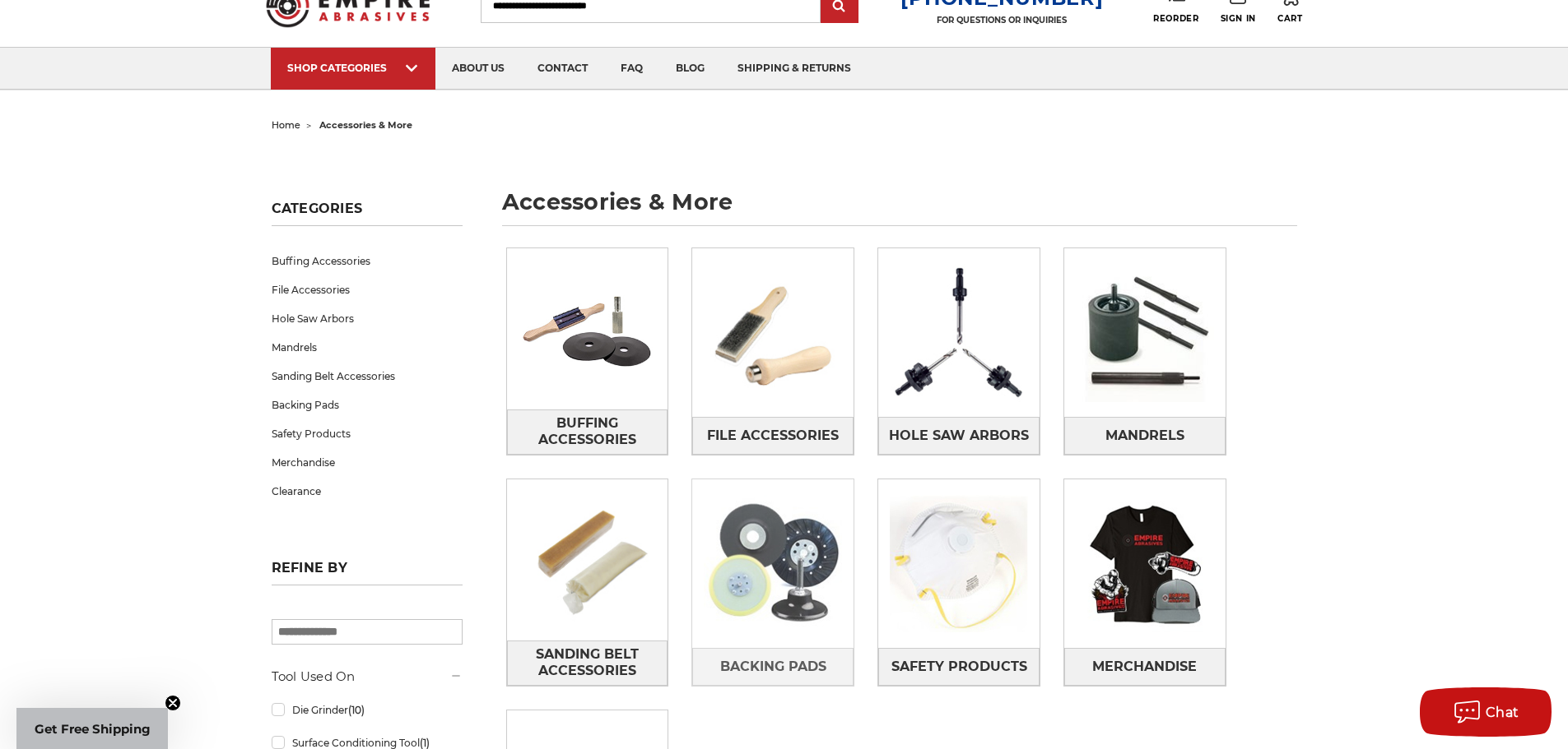
scroll to position [66, 0]
click at [783, 553] on img at bounding box center [772, 565] width 161 height 161
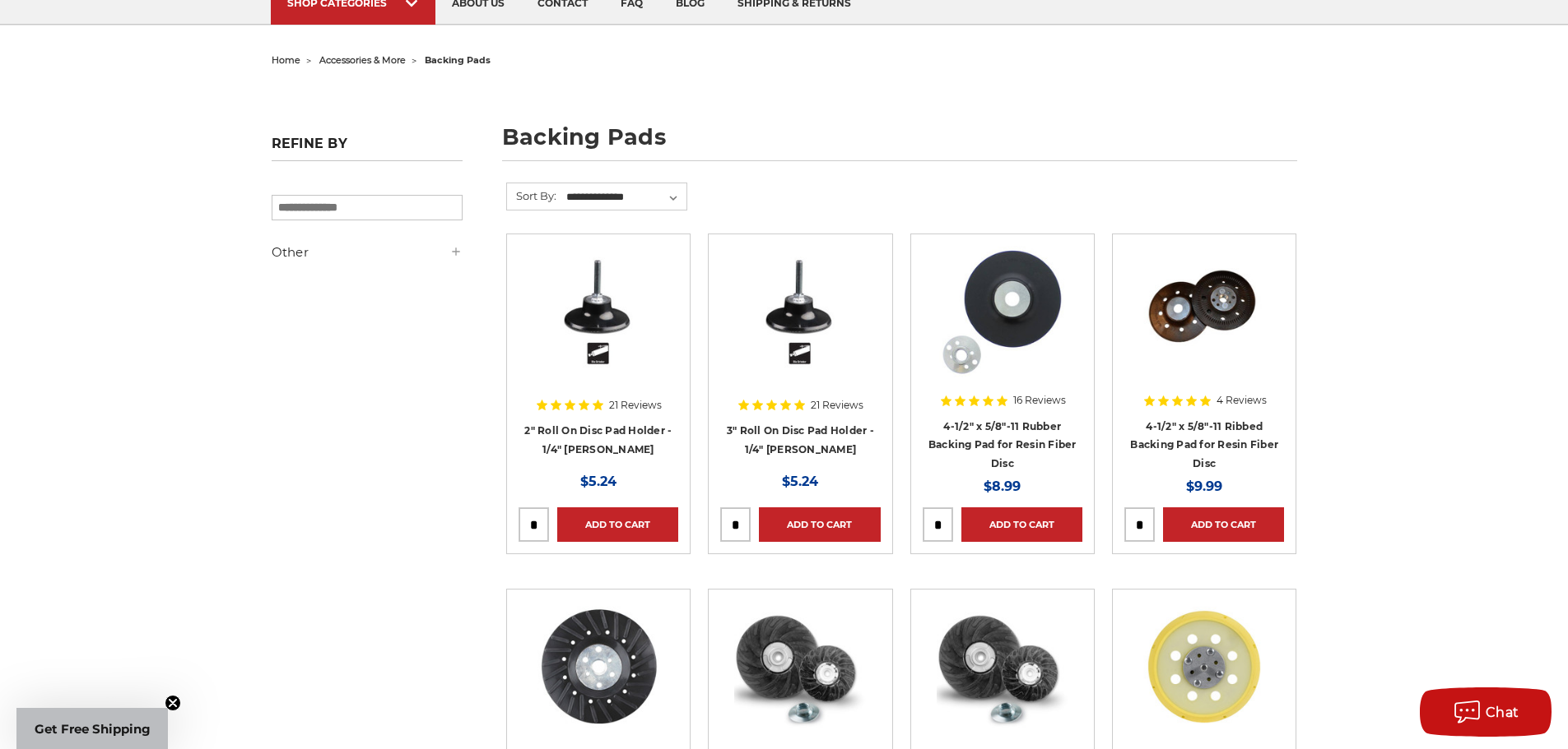
scroll to position [82, 0]
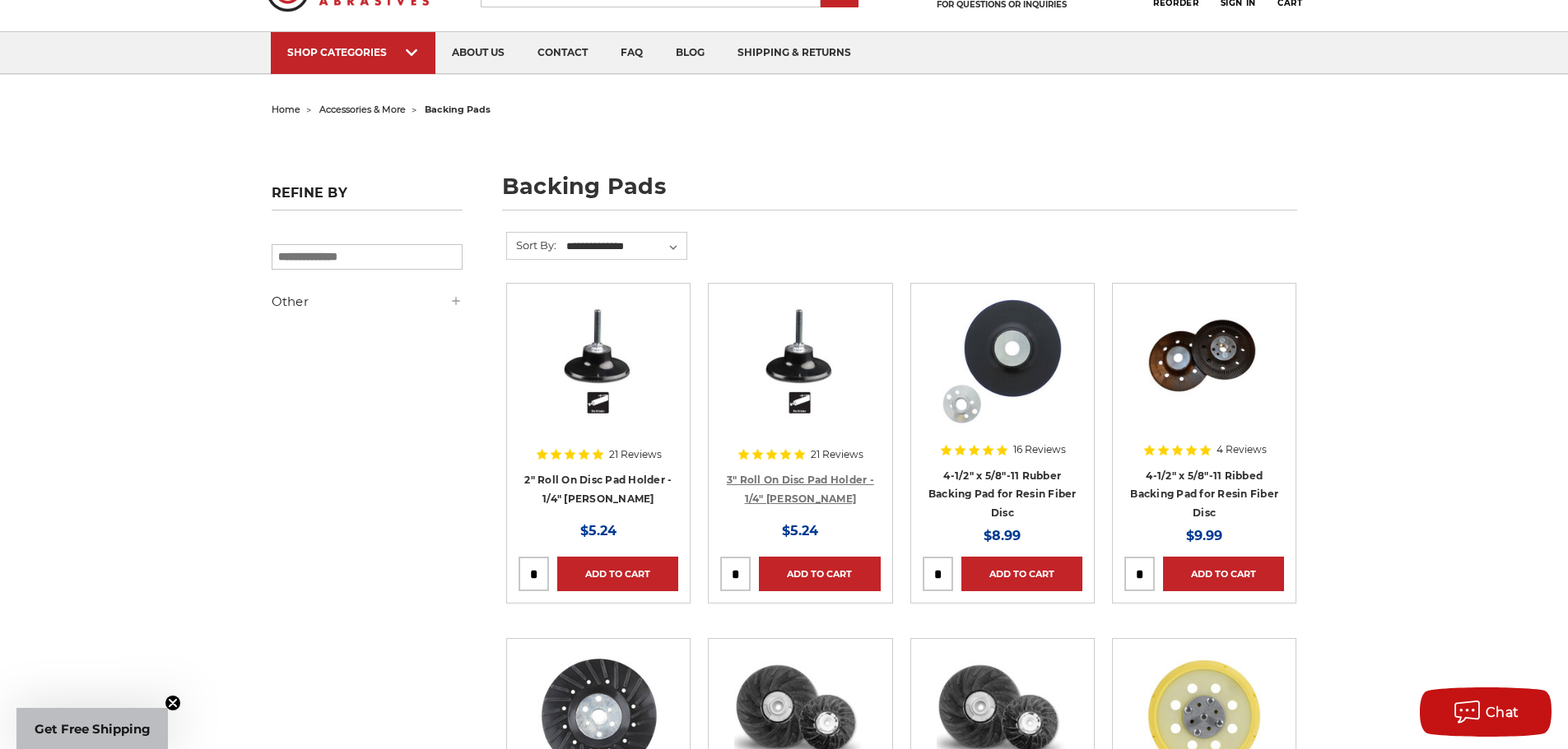
click at [802, 484] on link "3" Roll On Disc Pad Holder - 1/4" [PERSON_NAME]" at bounding box center [800, 489] width 148 height 32
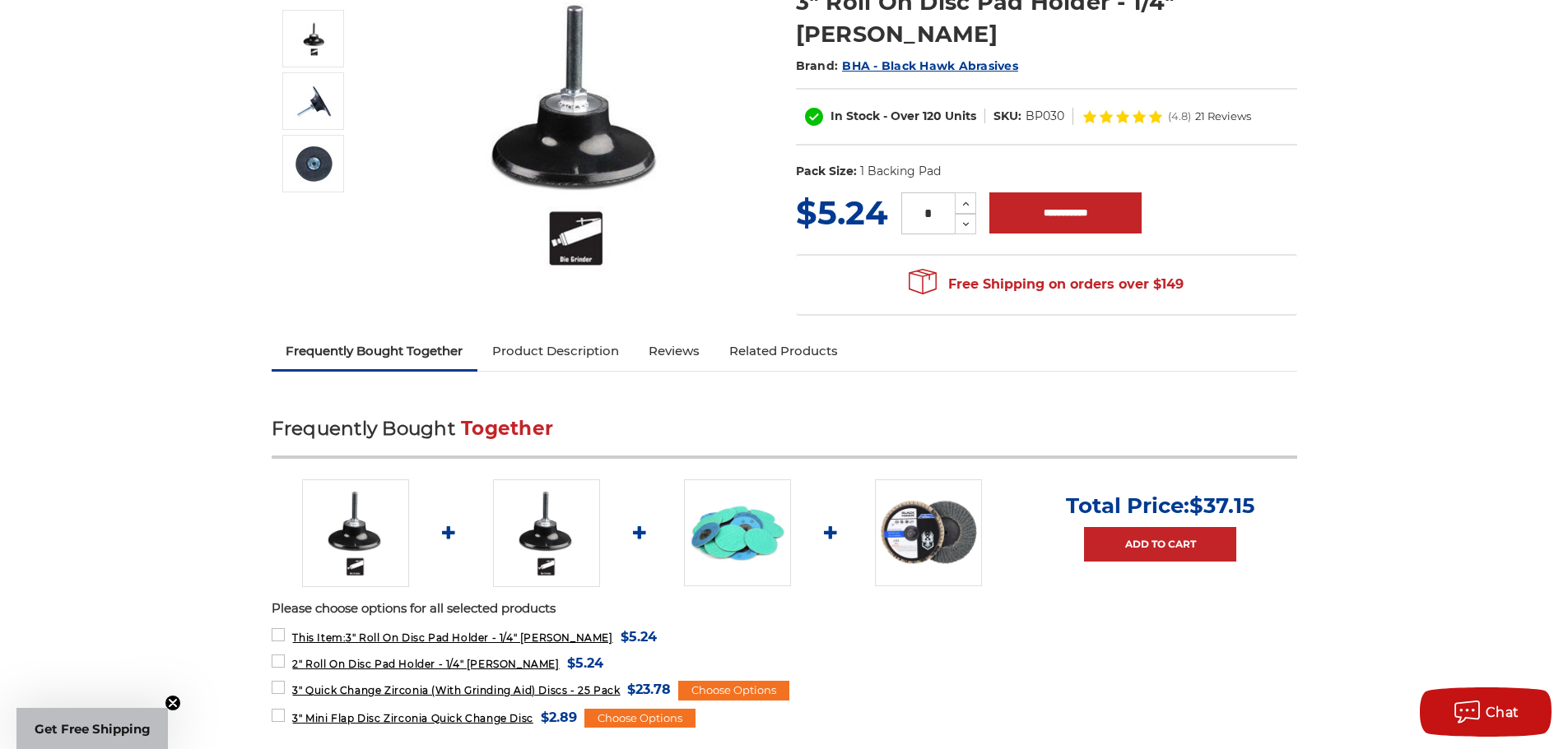
click at [1227, 111] on span "21 Reviews" at bounding box center [1223, 116] width 56 height 11
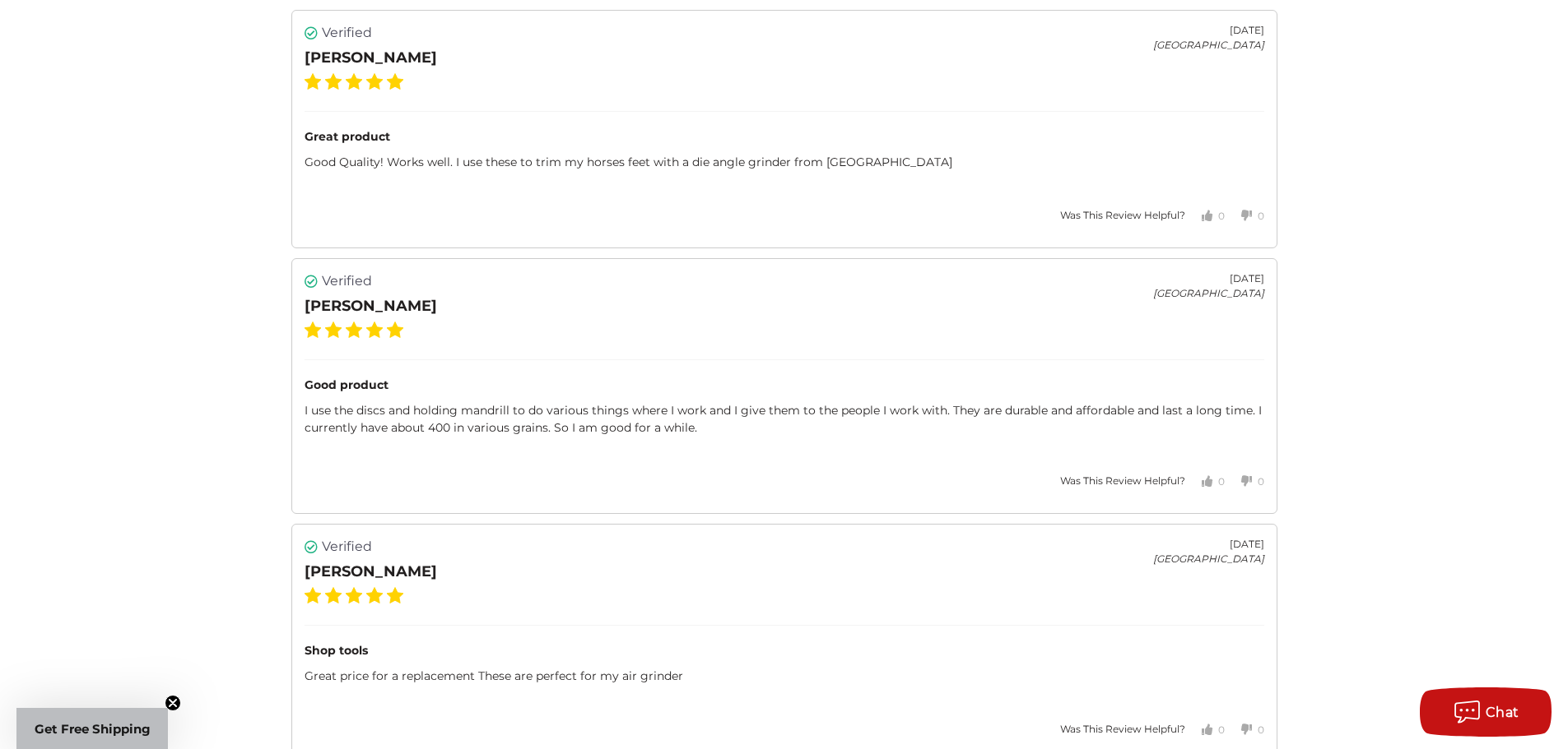
scroll to position [2513, 0]
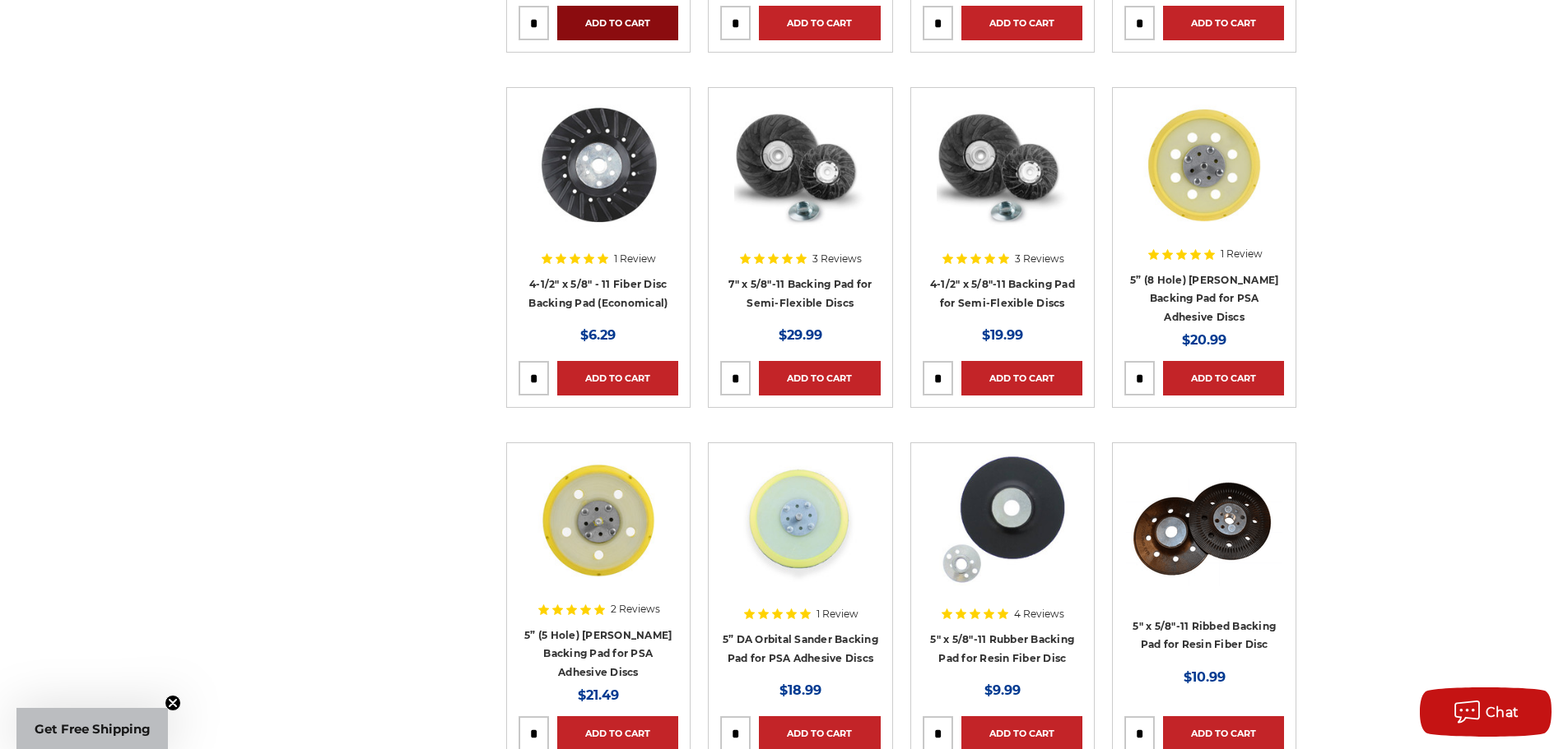
scroll to position [658, 0]
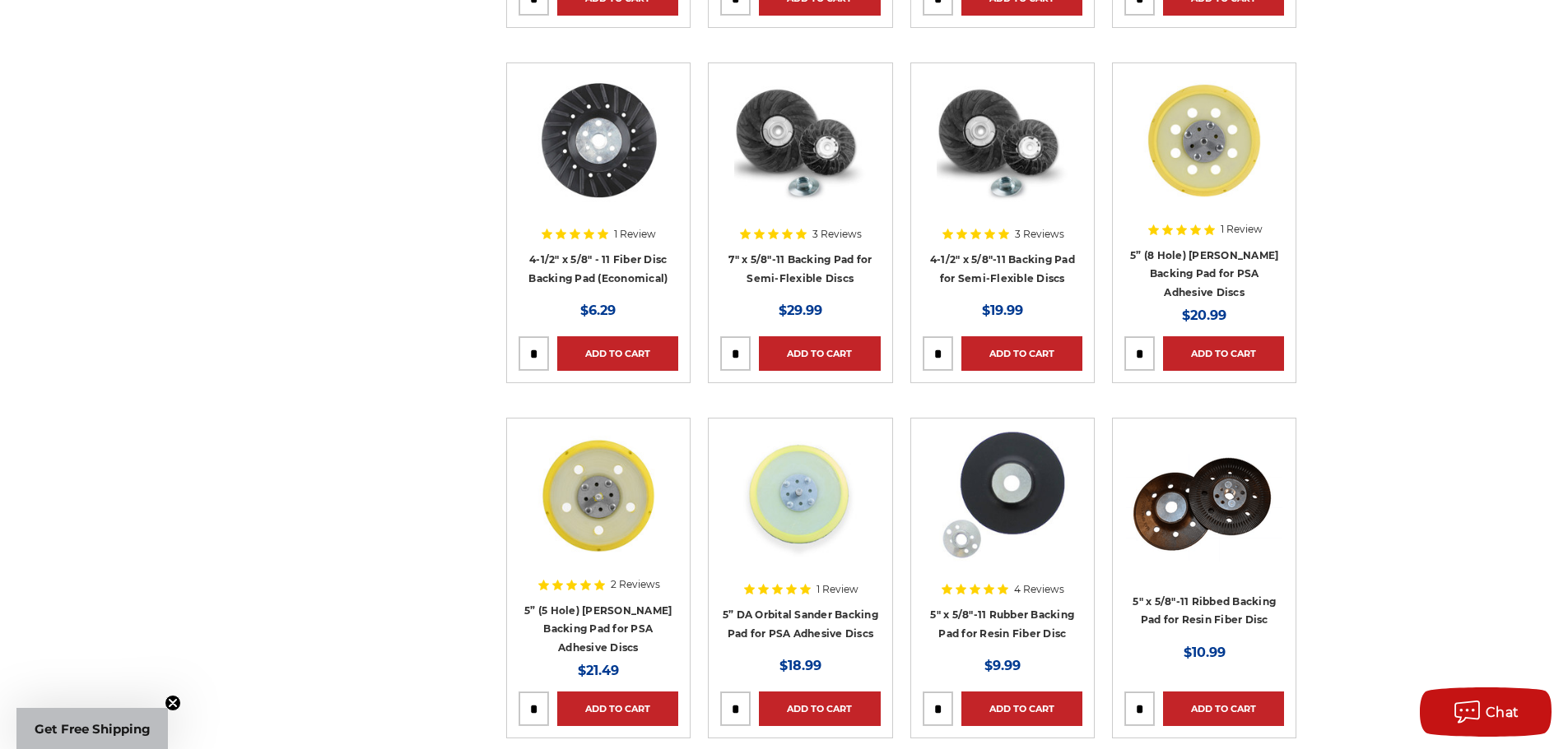
click at [1197, 143] on img at bounding box center [1204, 140] width 131 height 131
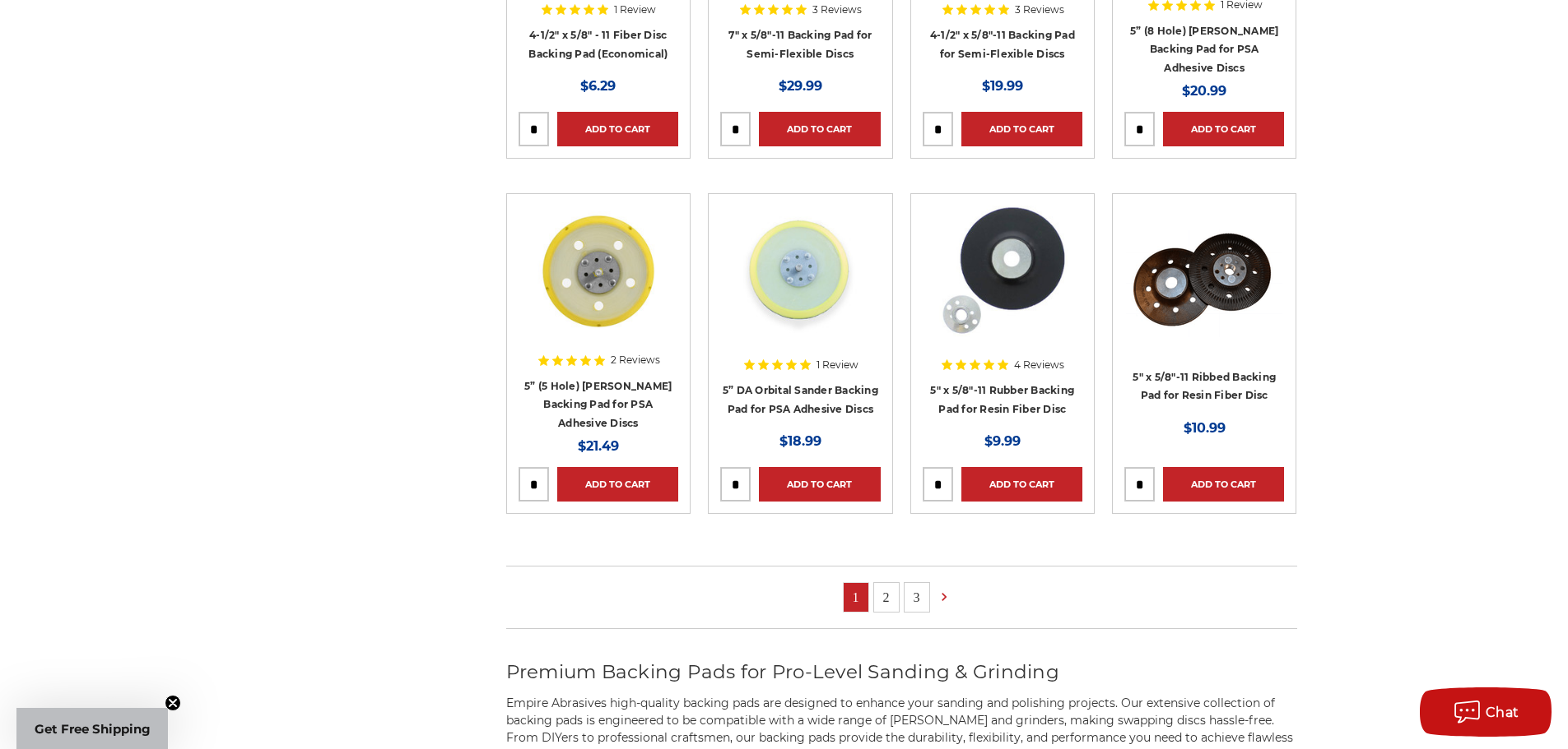
scroll to position [987, 0]
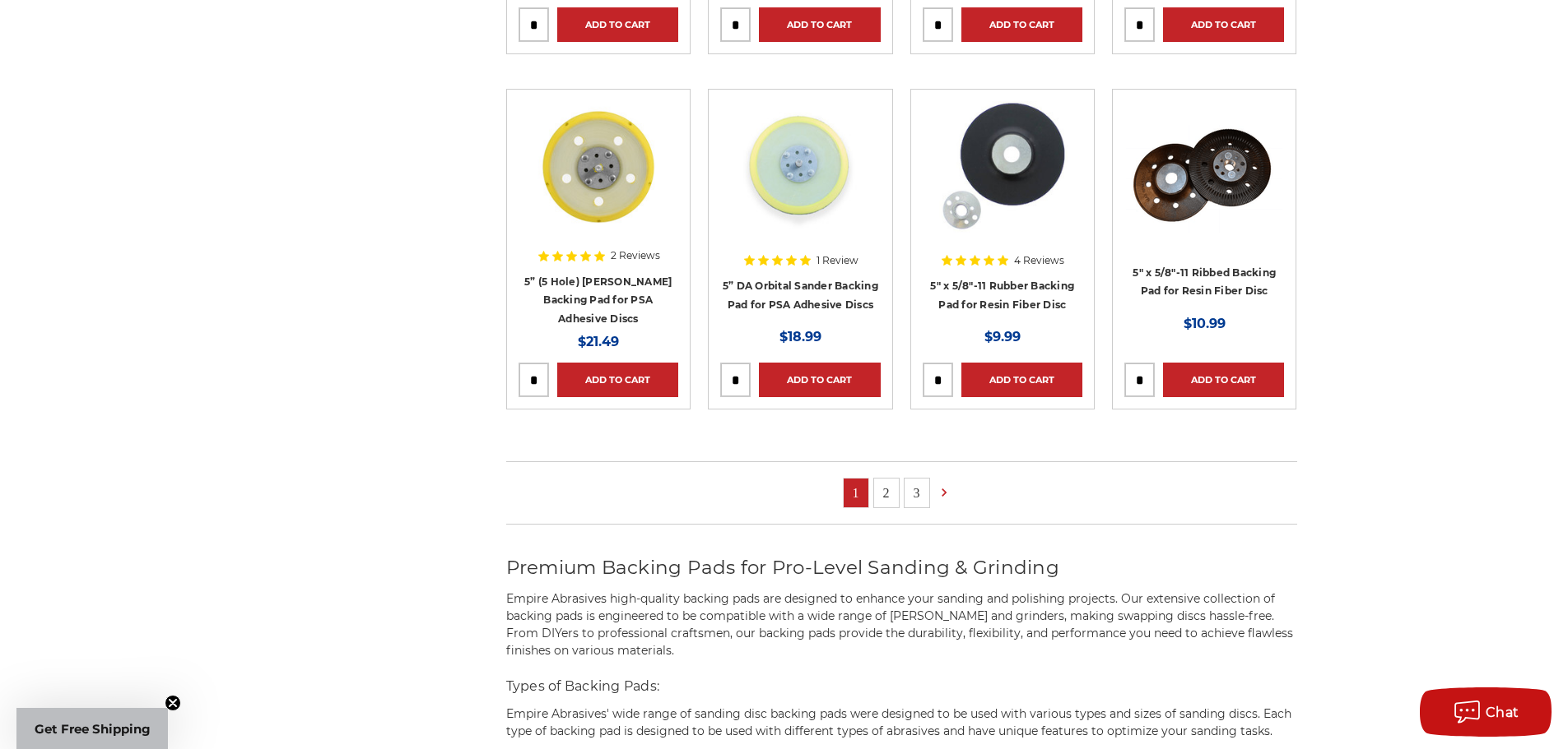
click at [883, 493] on link "2" at bounding box center [887, 493] width 25 height 29
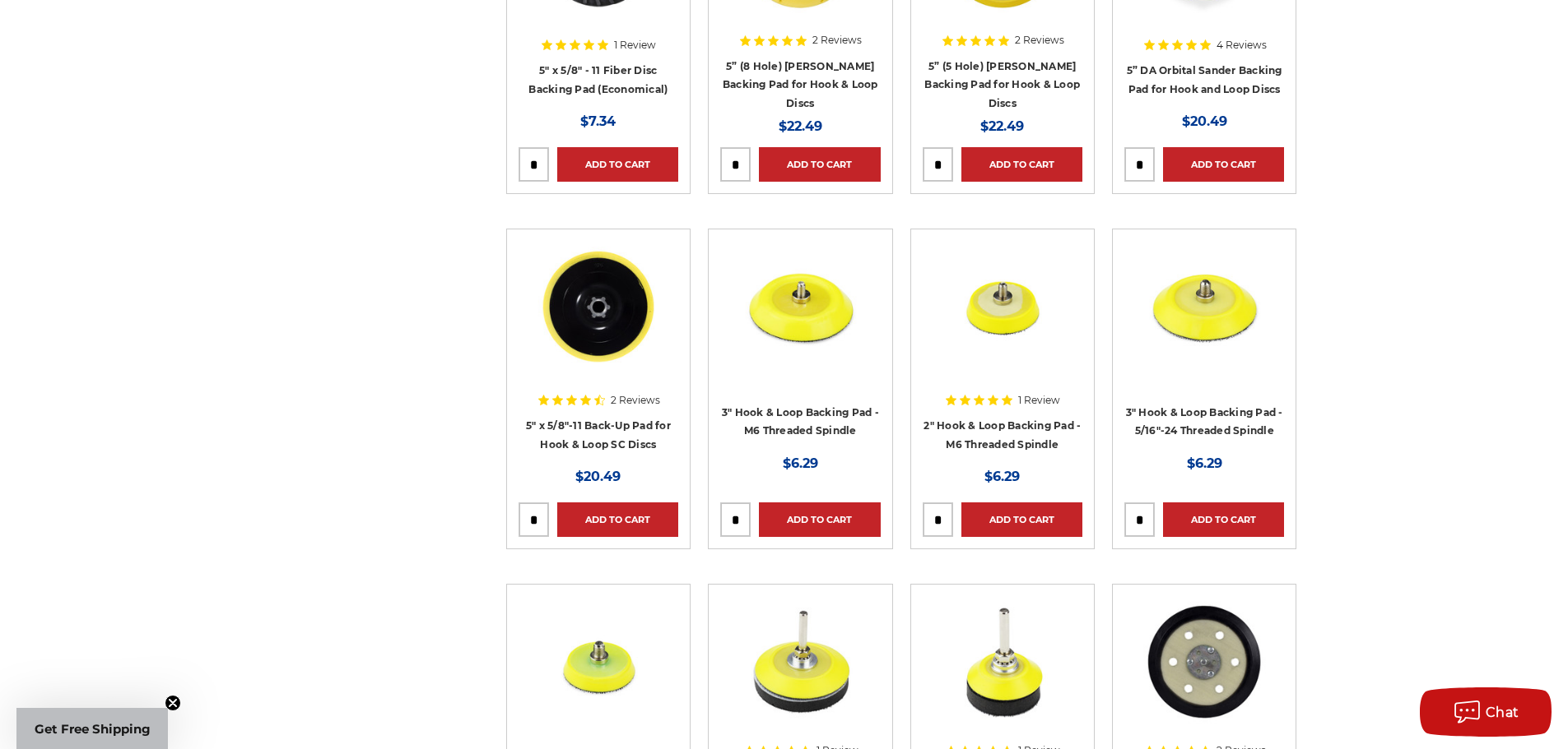
scroll to position [493, 0]
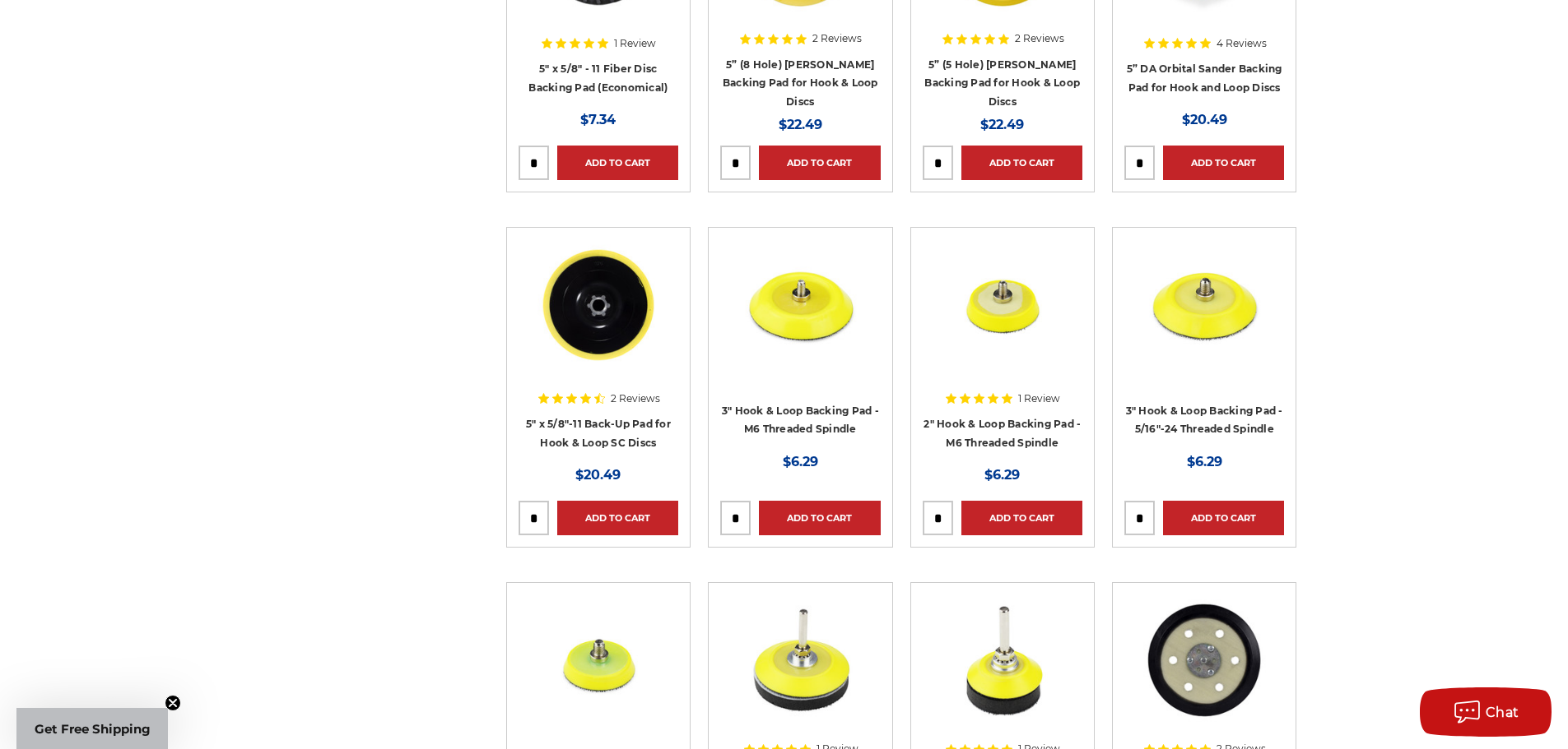
click at [783, 304] on img at bounding box center [799, 305] width 131 height 131
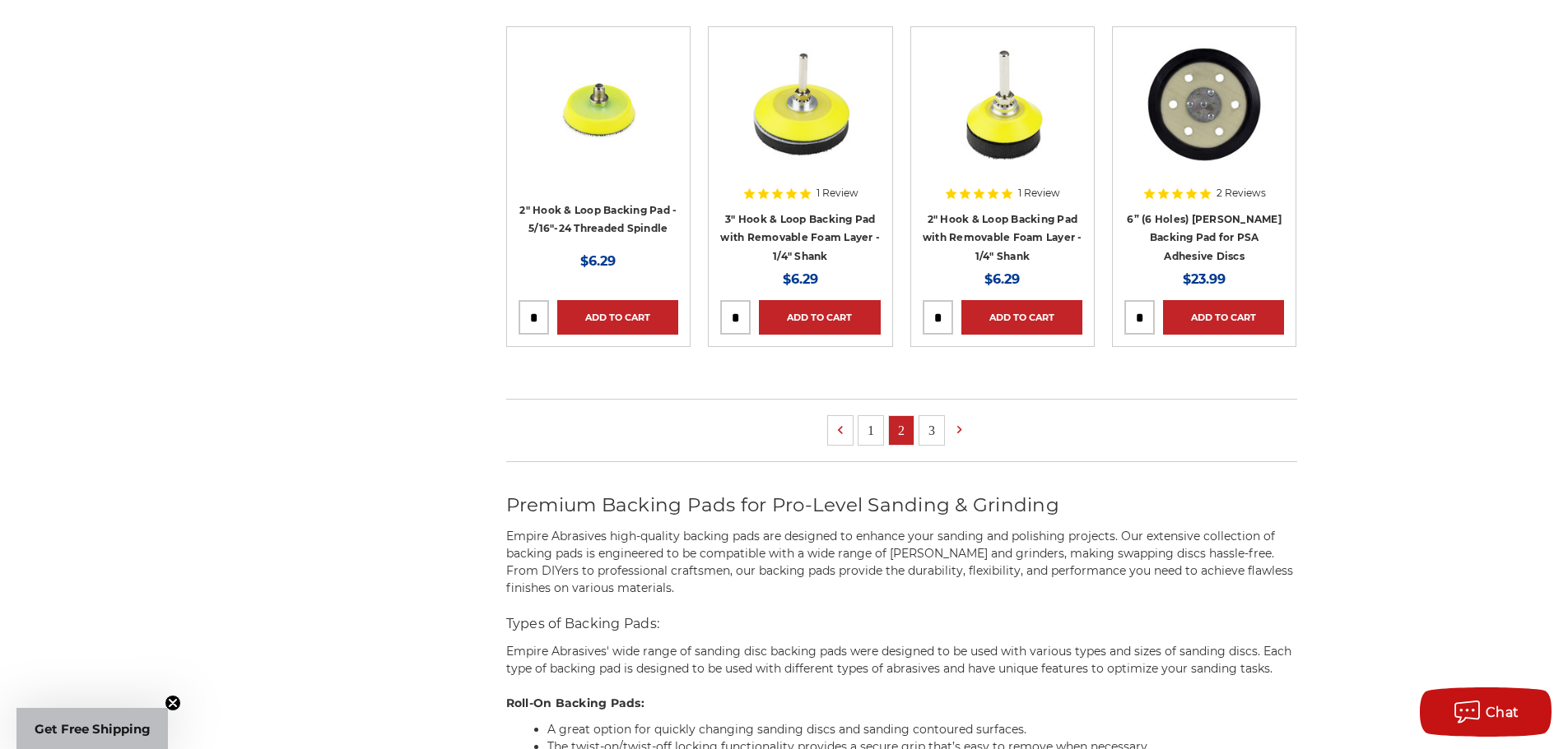
scroll to position [1096, 0]
